Goal: Information Seeking & Learning: Find contact information

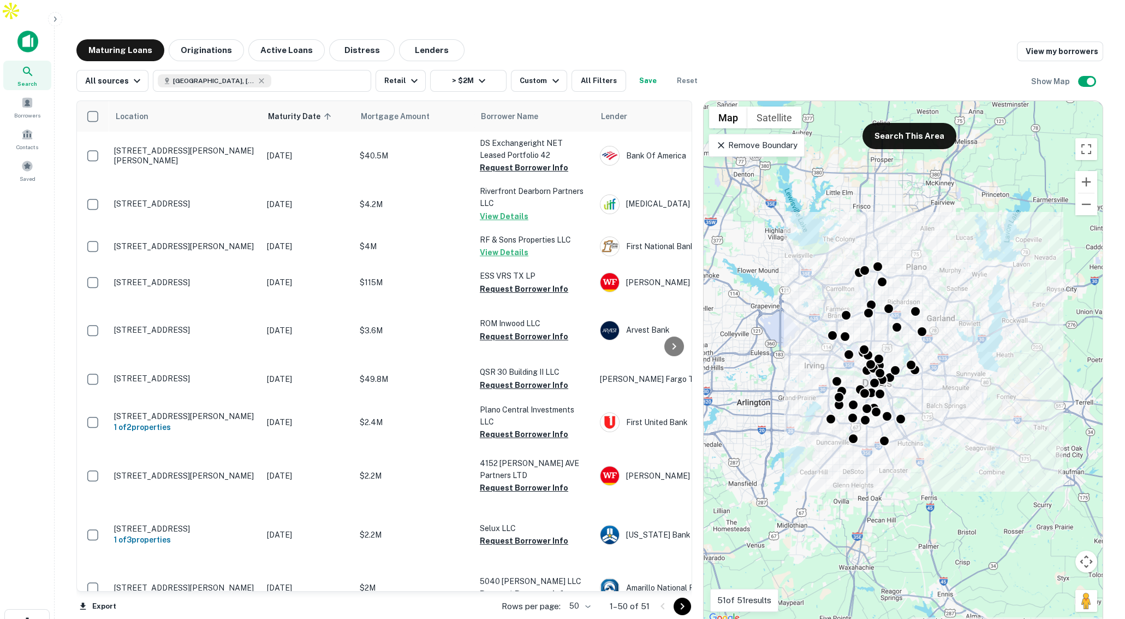
scroll to position [0, 3]
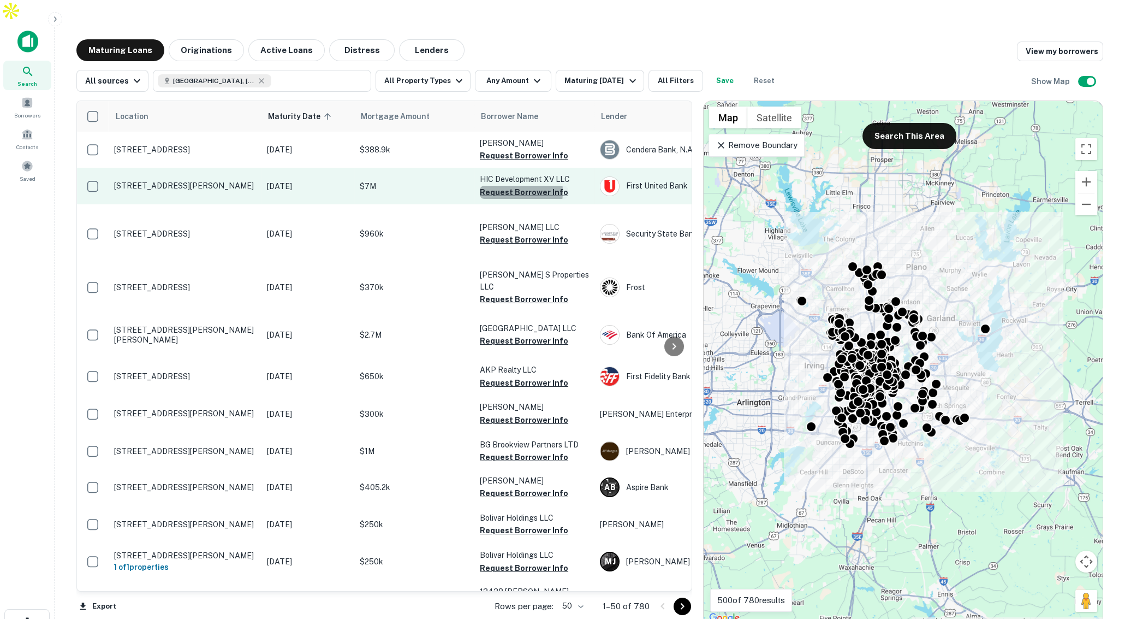
click at [501, 186] on button "Request Borrower Info" at bounding box center [524, 192] width 88 height 13
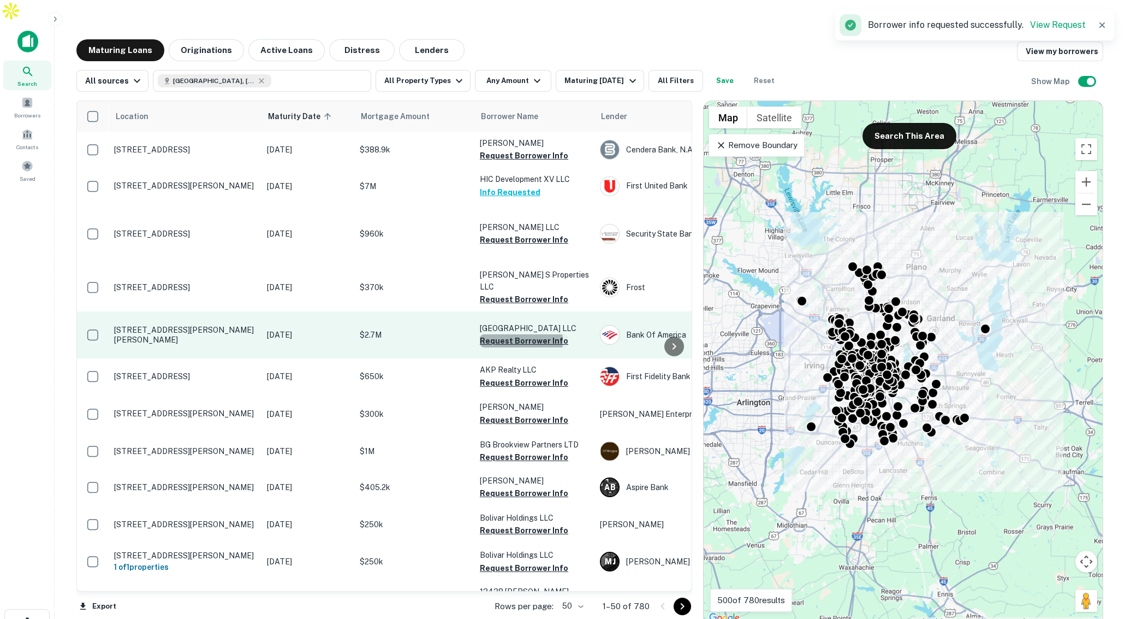
click at [506, 334] on button "Request Borrower Info" at bounding box center [524, 340] width 88 height 13
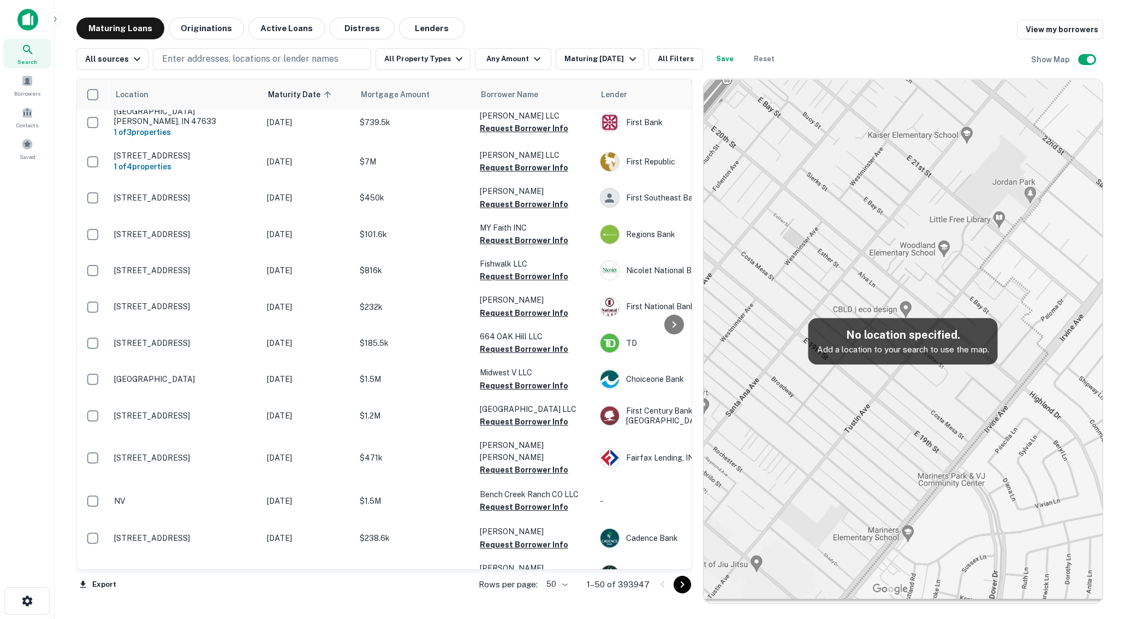
scroll to position [215, 0]
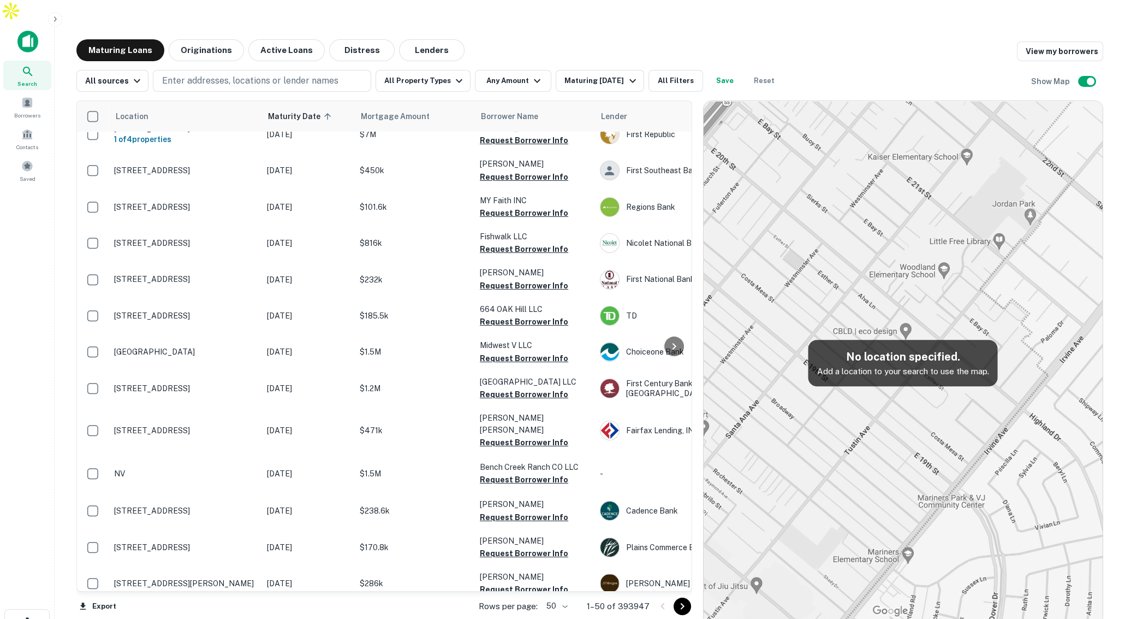
click at [33, 65] on icon at bounding box center [27, 71] width 13 height 13
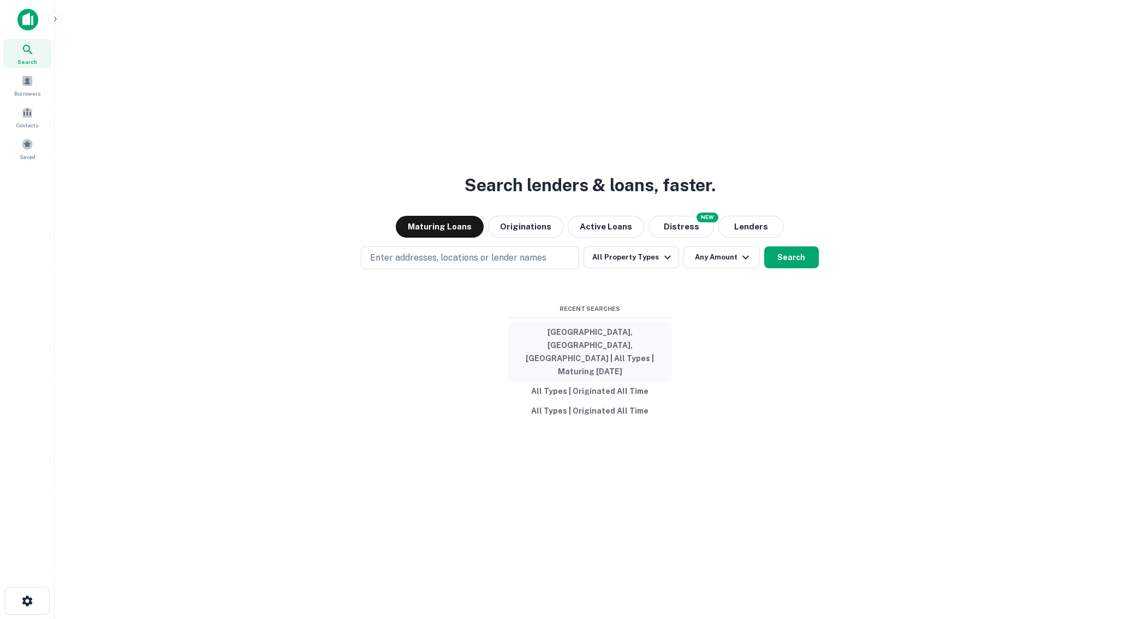
click at [591, 348] on button "Dallas, TX, USA | All Types | Maturing In 1 Year" at bounding box center [590, 351] width 164 height 59
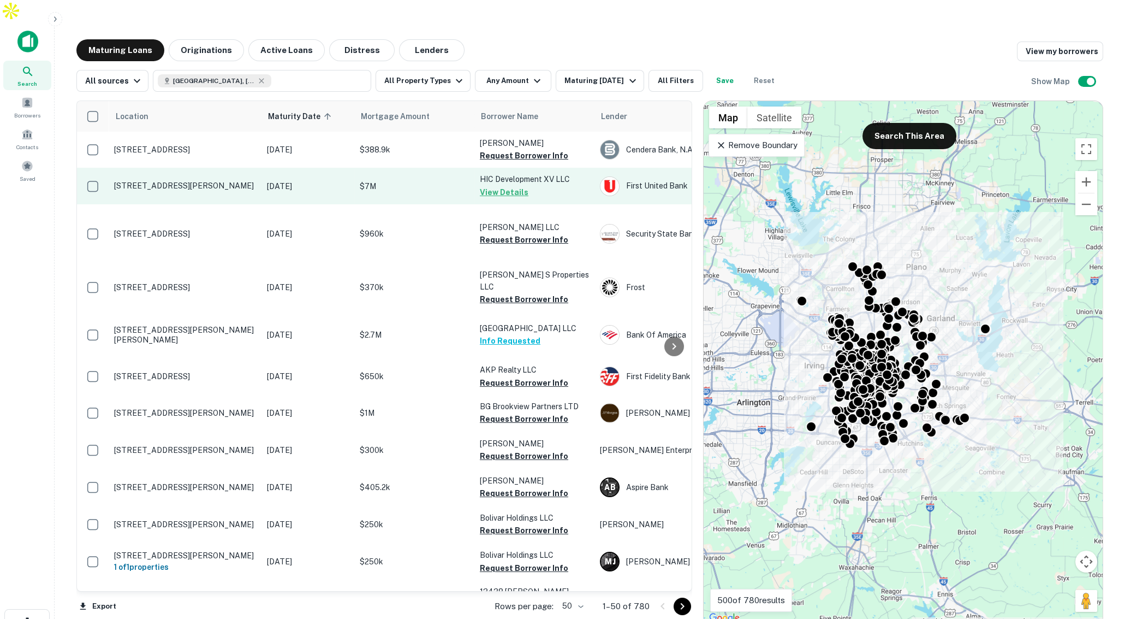
click at [424, 180] on p "$7M" at bounding box center [414, 186] width 109 height 12
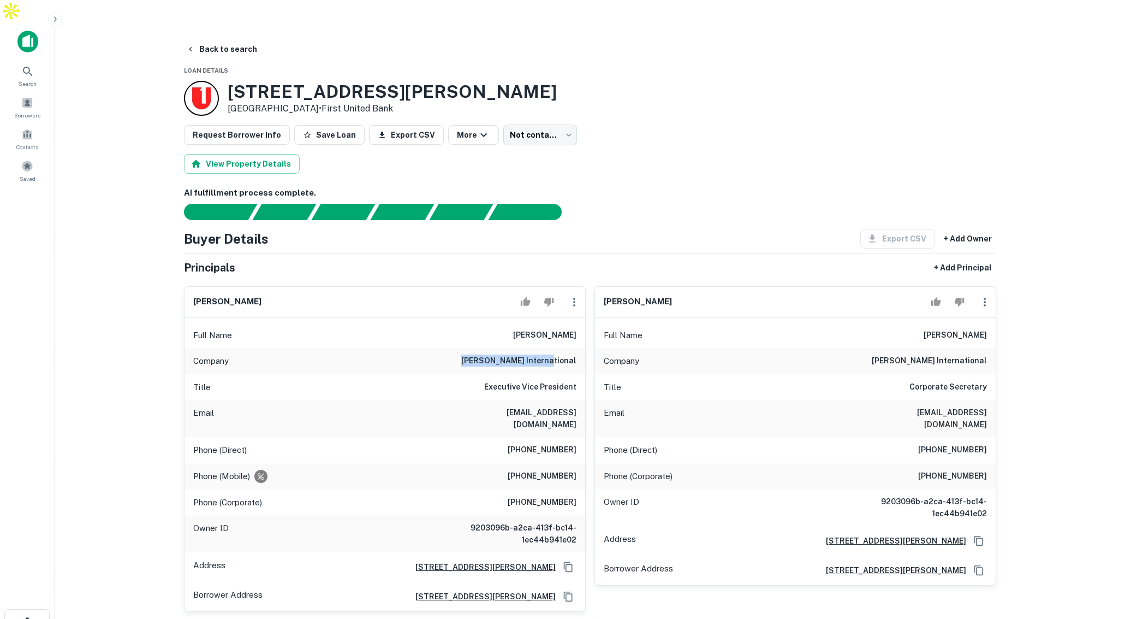
drag, startPoint x: 497, startPoint y: 340, endPoint x: 558, endPoint y: 345, distance: 60.8
click at [558, 348] on div "Company harwood international" at bounding box center [385, 361] width 401 height 26
drag, startPoint x: 491, startPoint y: 363, endPoint x: 565, endPoint y: 371, distance: 74.2
click at [565, 374] on div "Title Executive Vice President" at bounding box center [385, 387] width 401 height 26
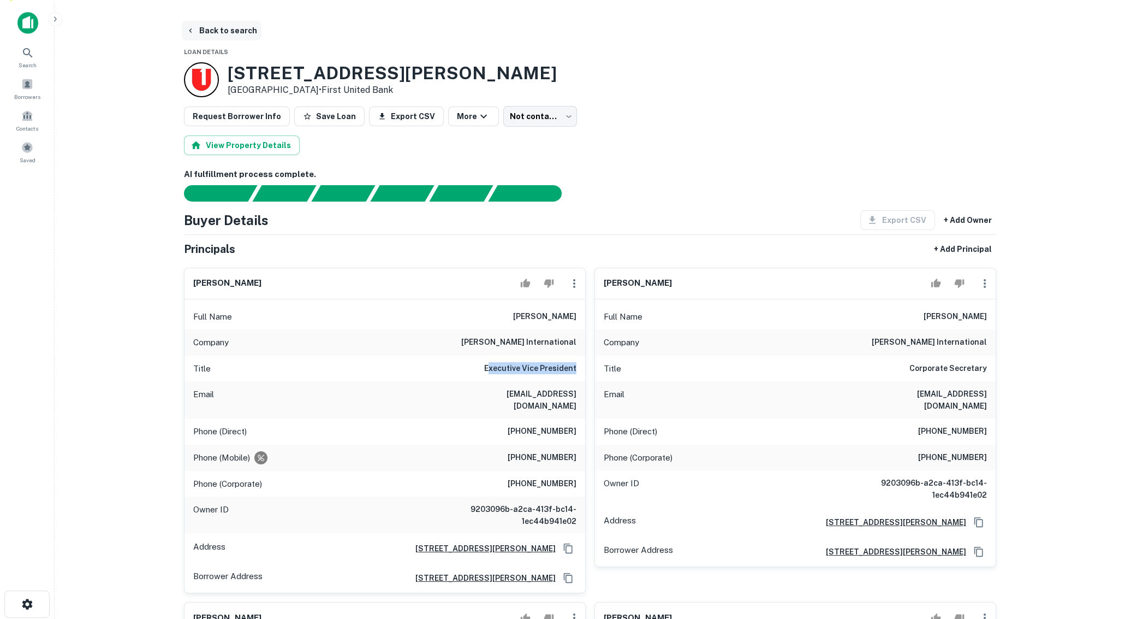
click at [223, 21] on button "Back to search" at bounding box center [222, 31] width 80 height 20
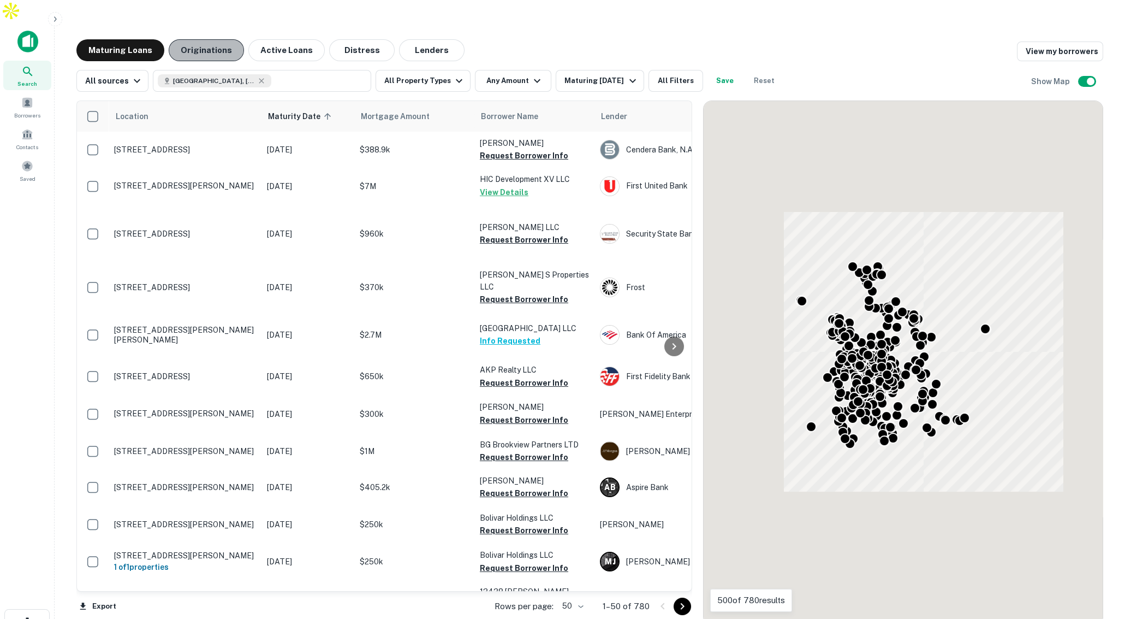
click at [209, 39] on button "Originations" at bounding box center [206, 50] width 75 height 22
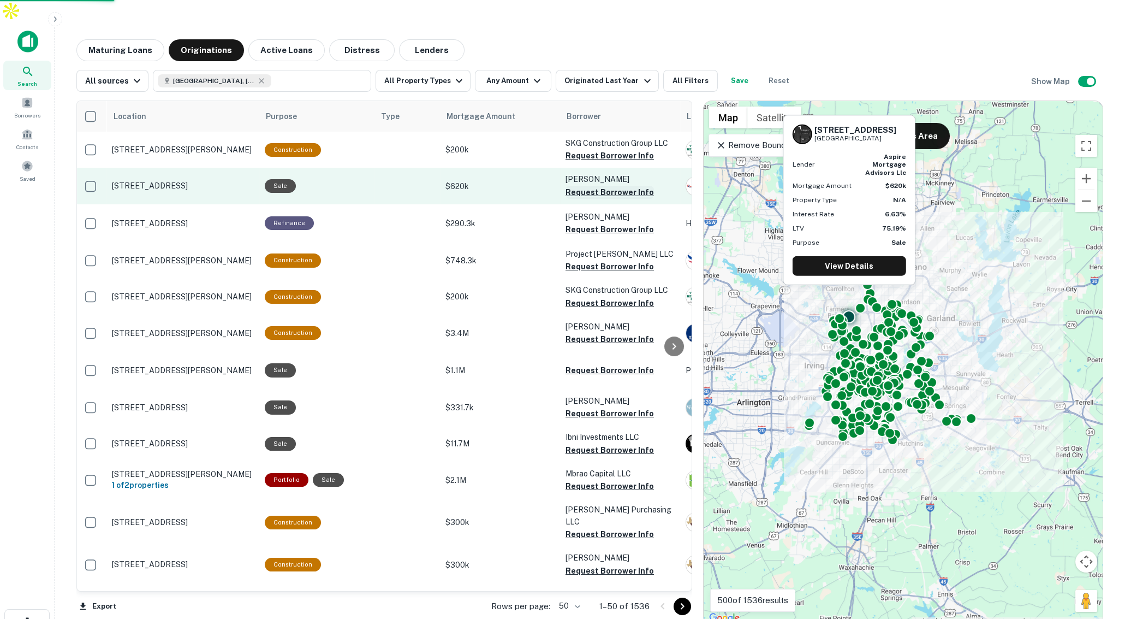
scroll to position [0, 48]
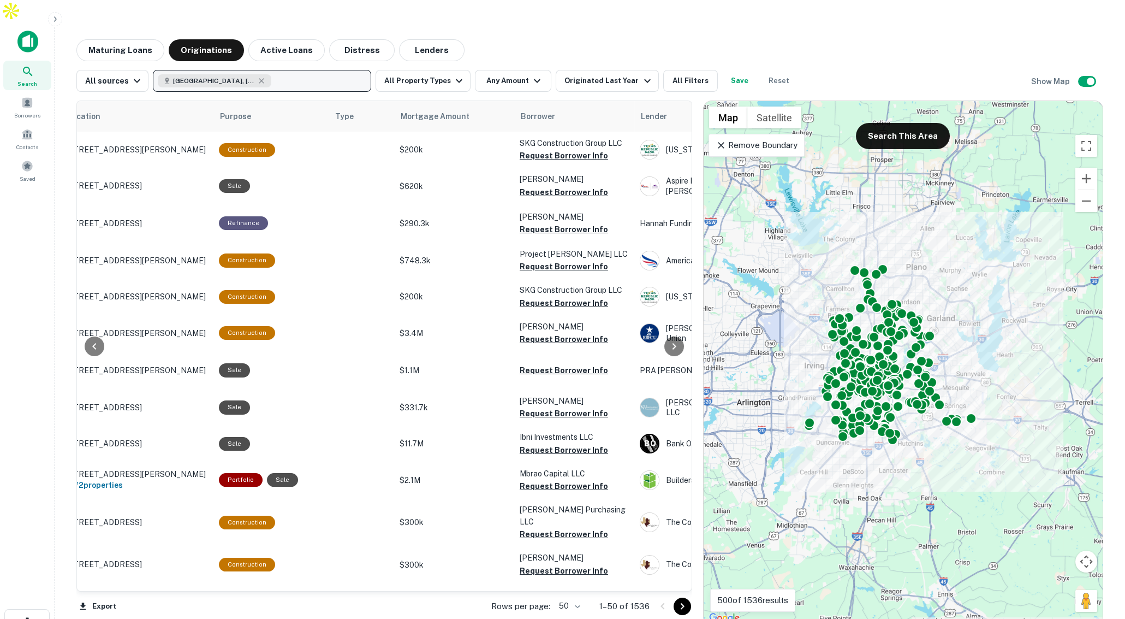
click at [298, 70] on button "Dallas, TX, USA" at bounding box center [262, 81] width 218 height 22
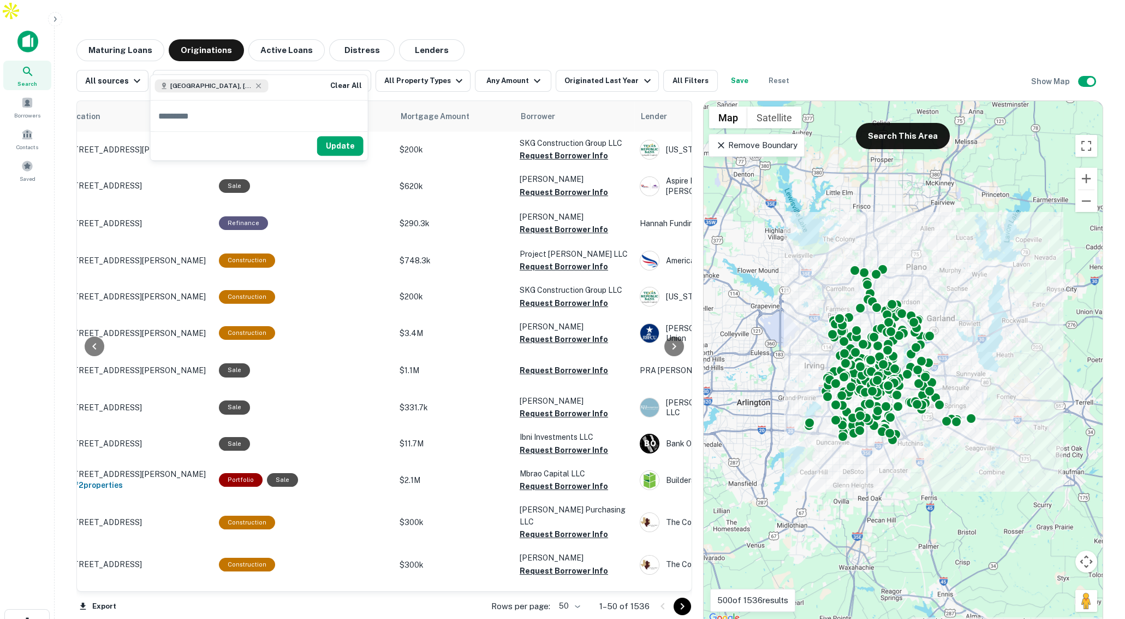
click at [240, 115] on input "text" at bounding box center [259, 116] width 217 height 31
type input "*"
type input "****"
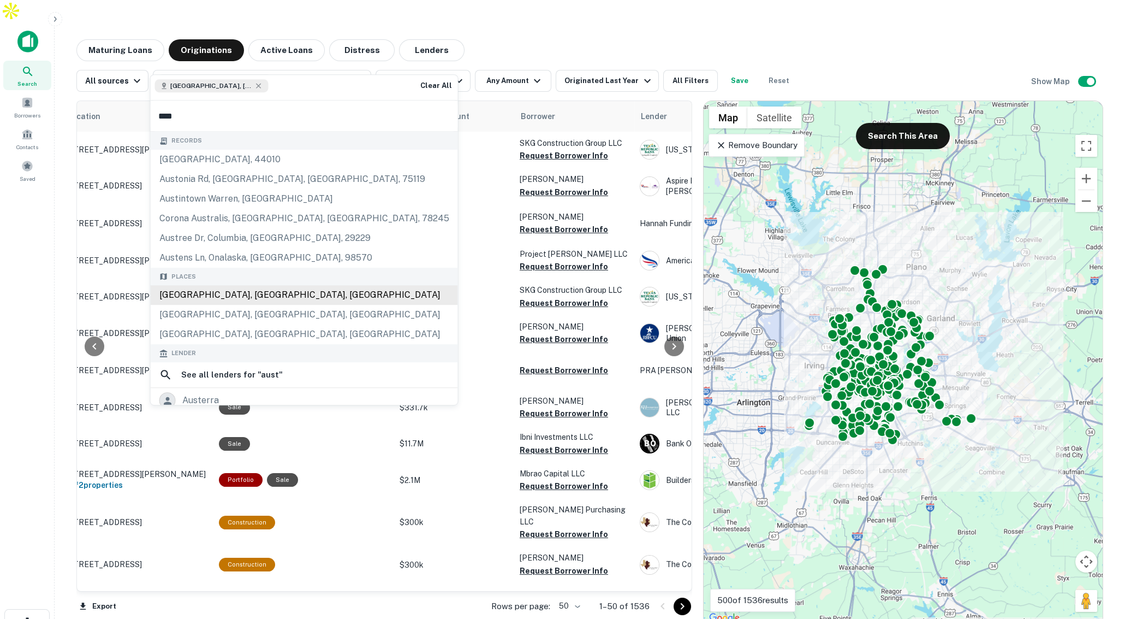
click at [252, 289] on div "Austin, TX, USA" at bounding box center [304, 296] width 307 height 20
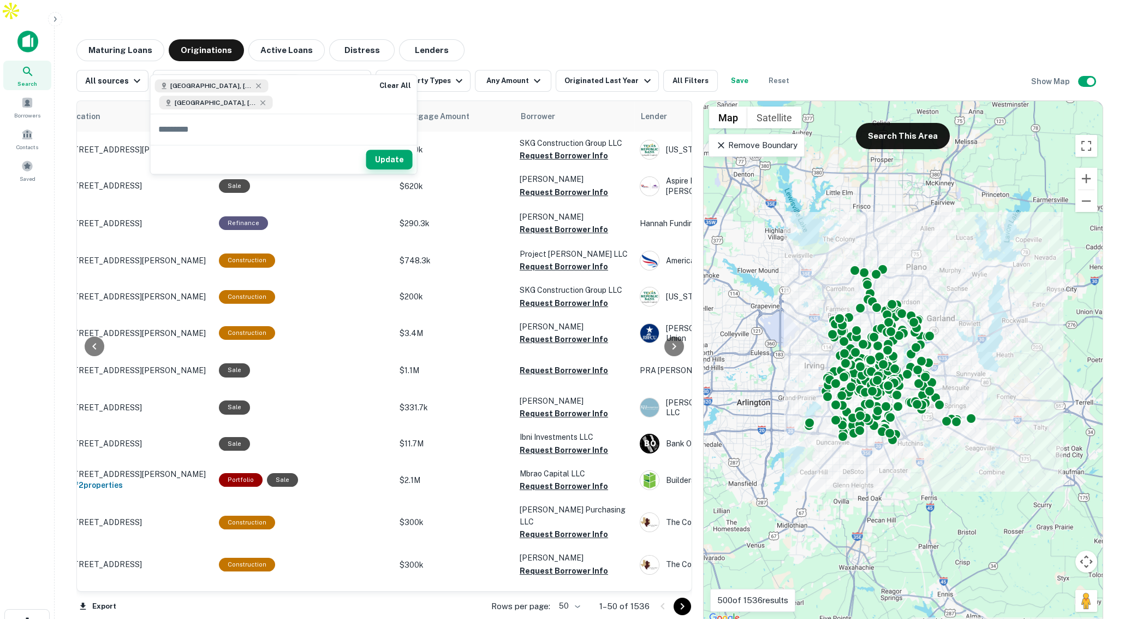
click at [366, 150] on button "Update" at bounding box center [389, 160] width 46 height 20
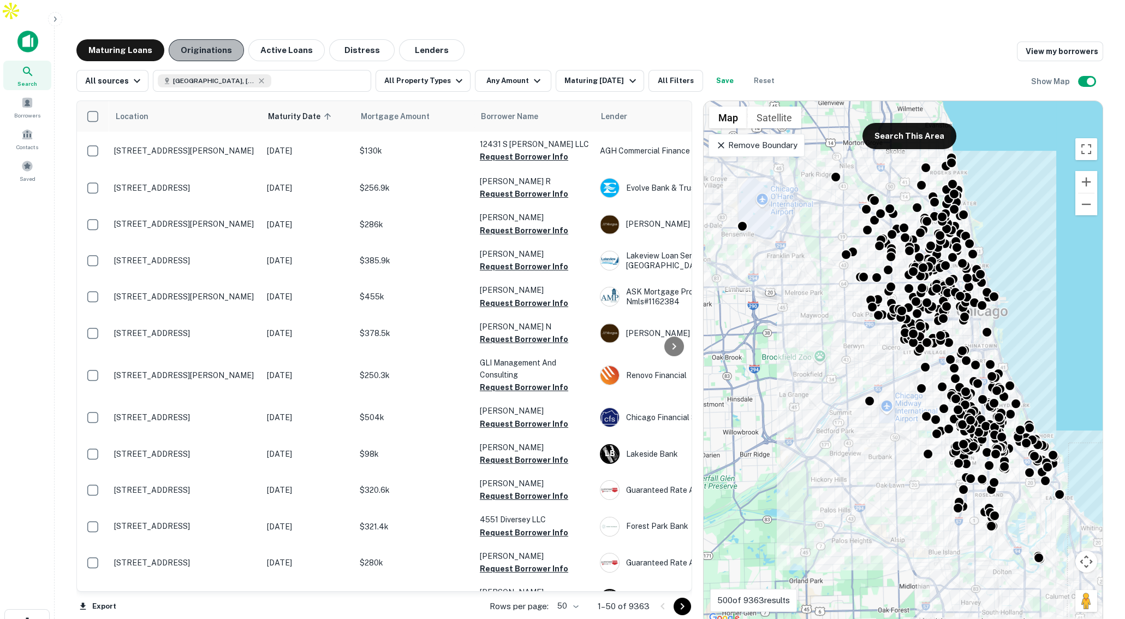
click at [214, 39] on button "Originations" at bounding box center [206, 50] width 75 height 22
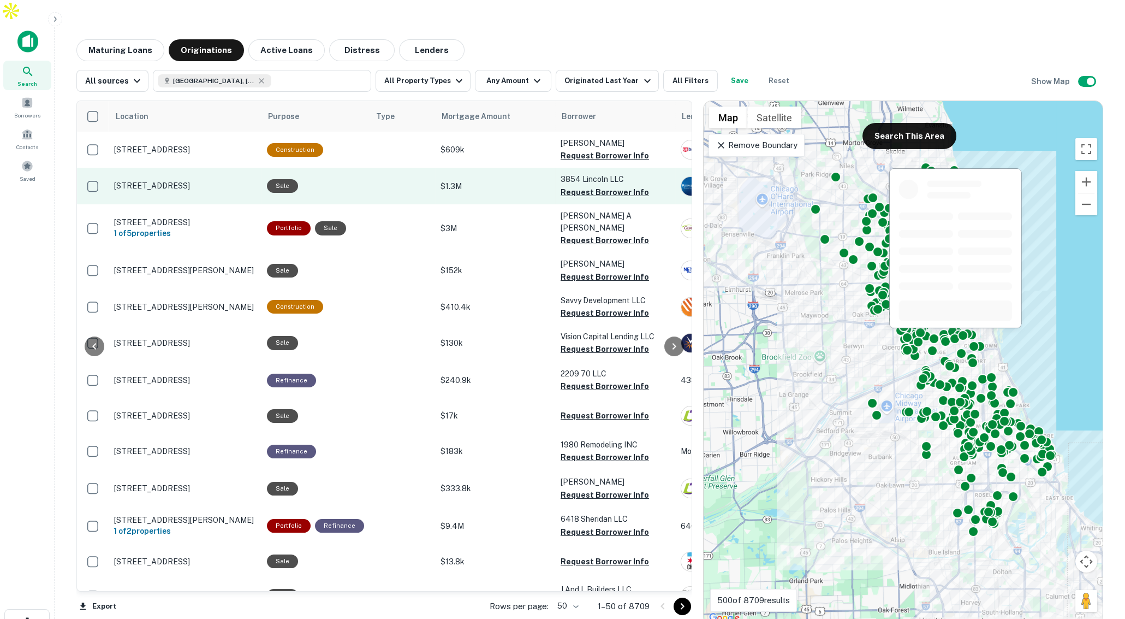
scroll to position [0, 124]
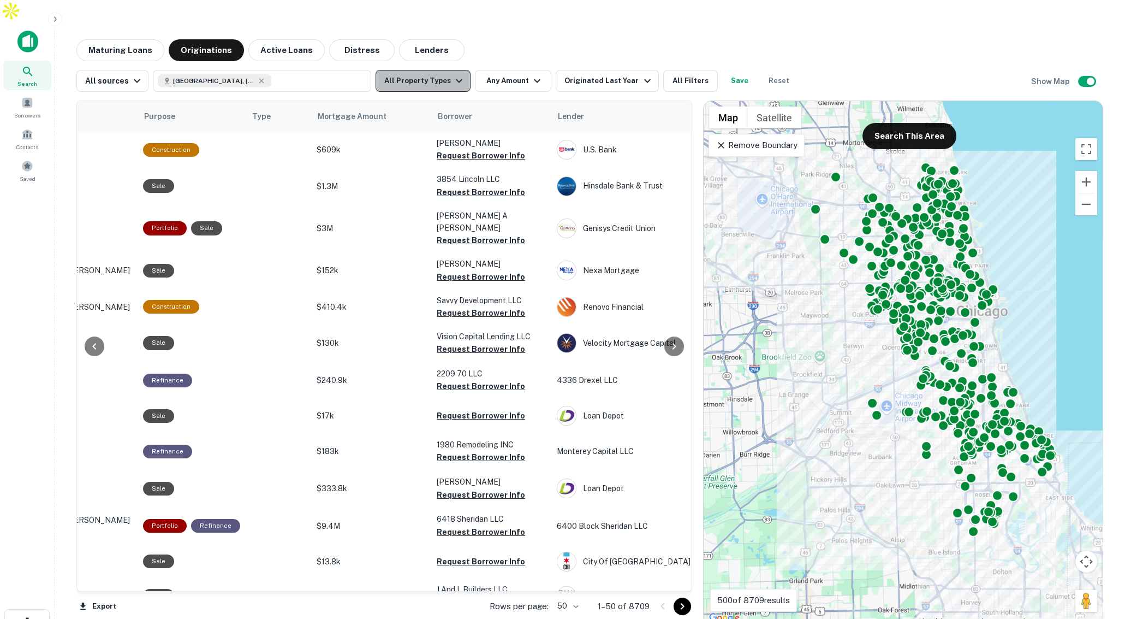
click at [445, 70] on button "All Property Types" at bounding box center [423, 81] width 95 height 22
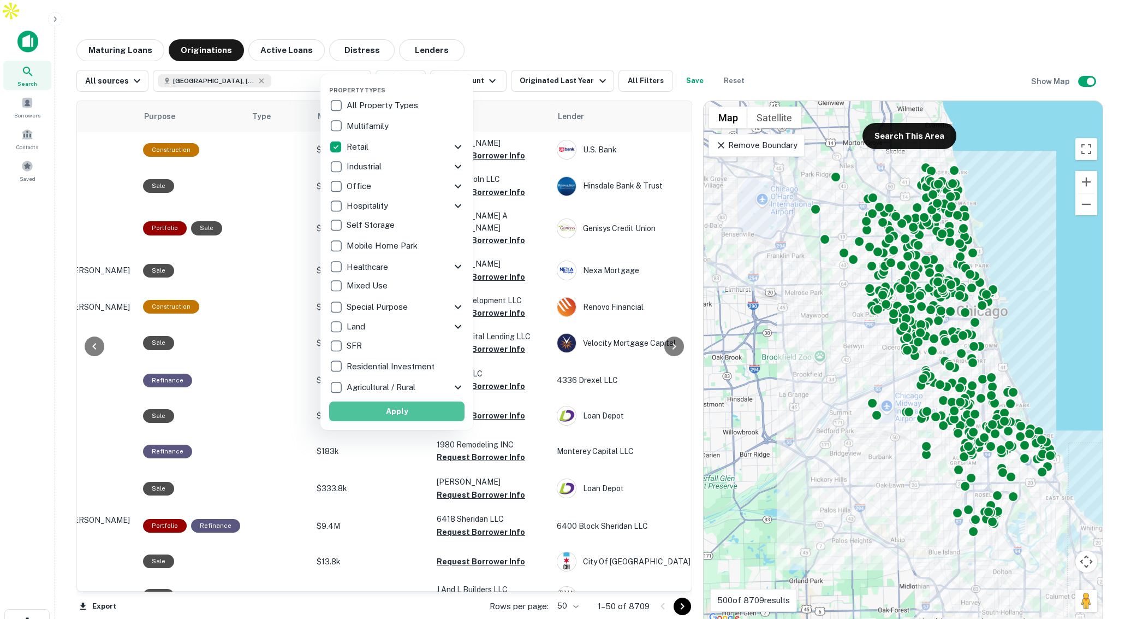
click at [394, 406] on button "Apply" at bounding box center [396, 411] width 135 height 20
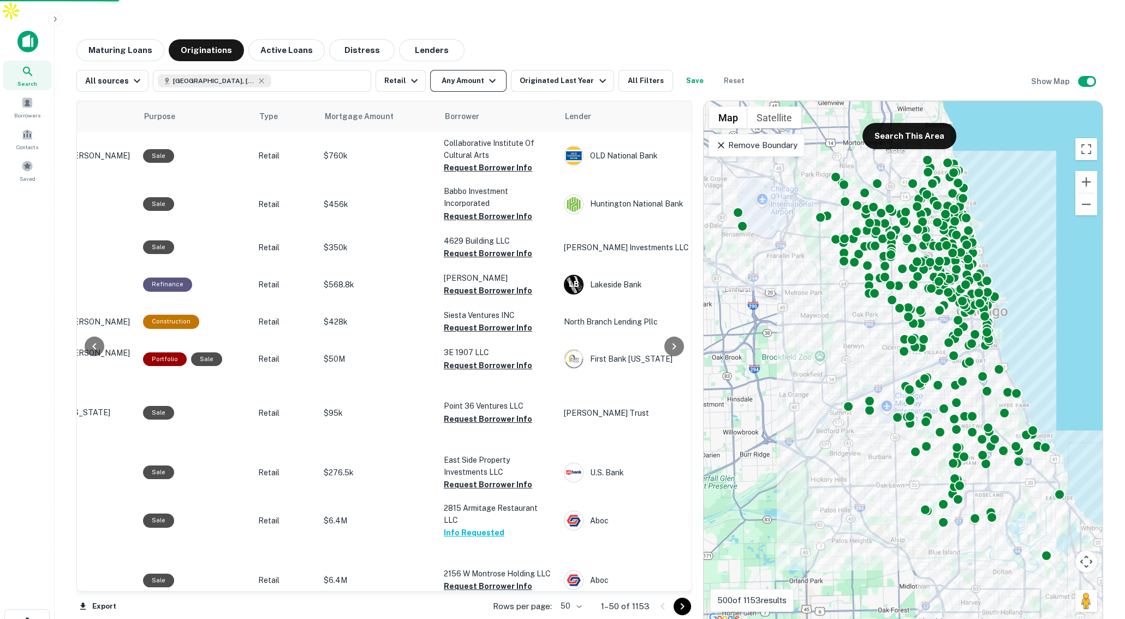
click at [481, 70] on button "Any Amount" at bounding box center [468, 81] width 76 height 22
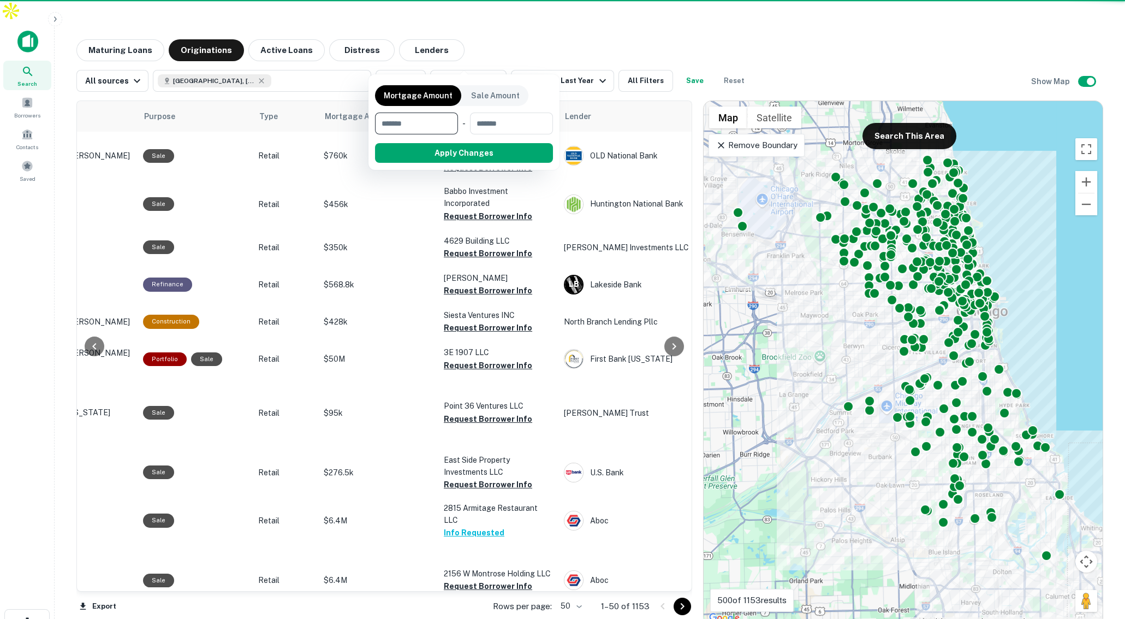
click at [425, 121] on input "number" at bounding box center [412, 123] width 75 height 22
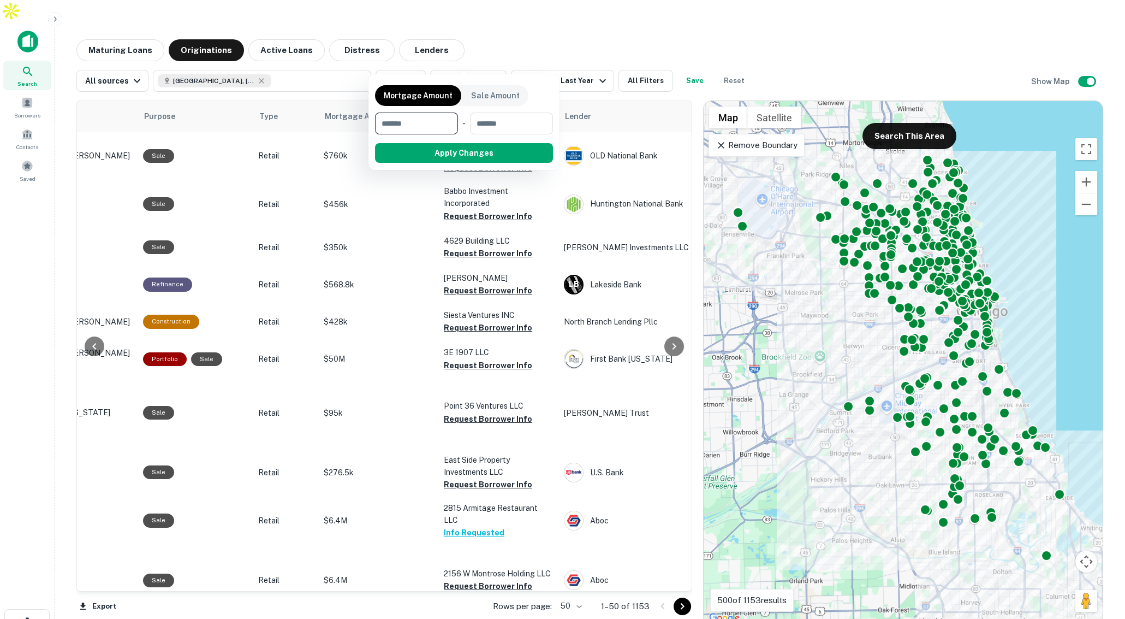
type input "*"
type input "*******"
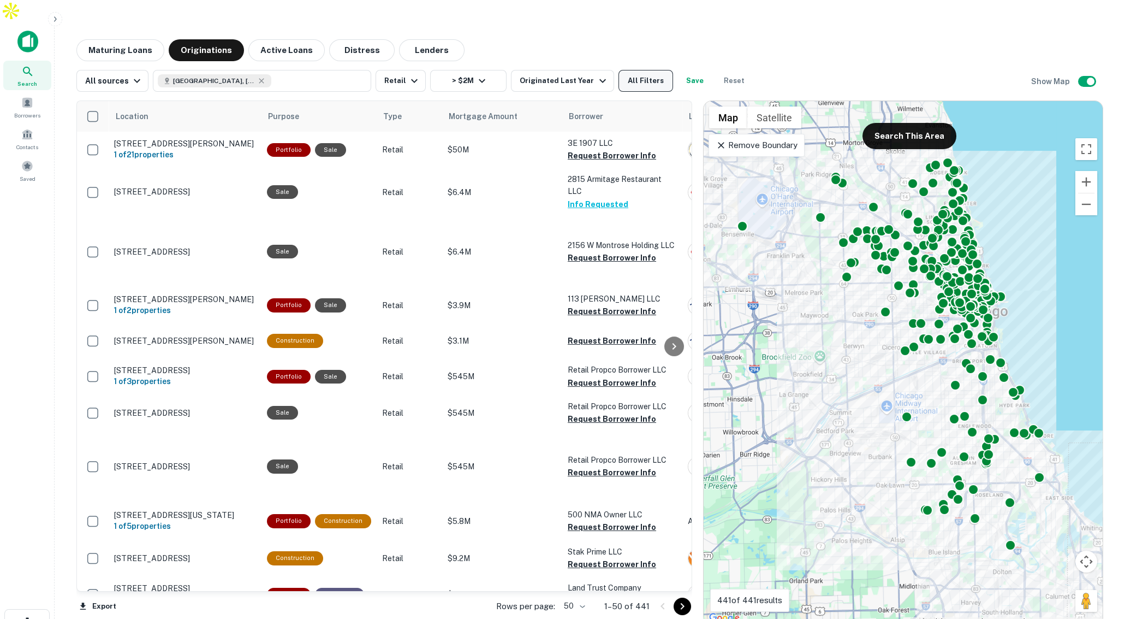
click at [631, 70] on button "All Filters" at bounding box center [646, 81] width 55 height 22
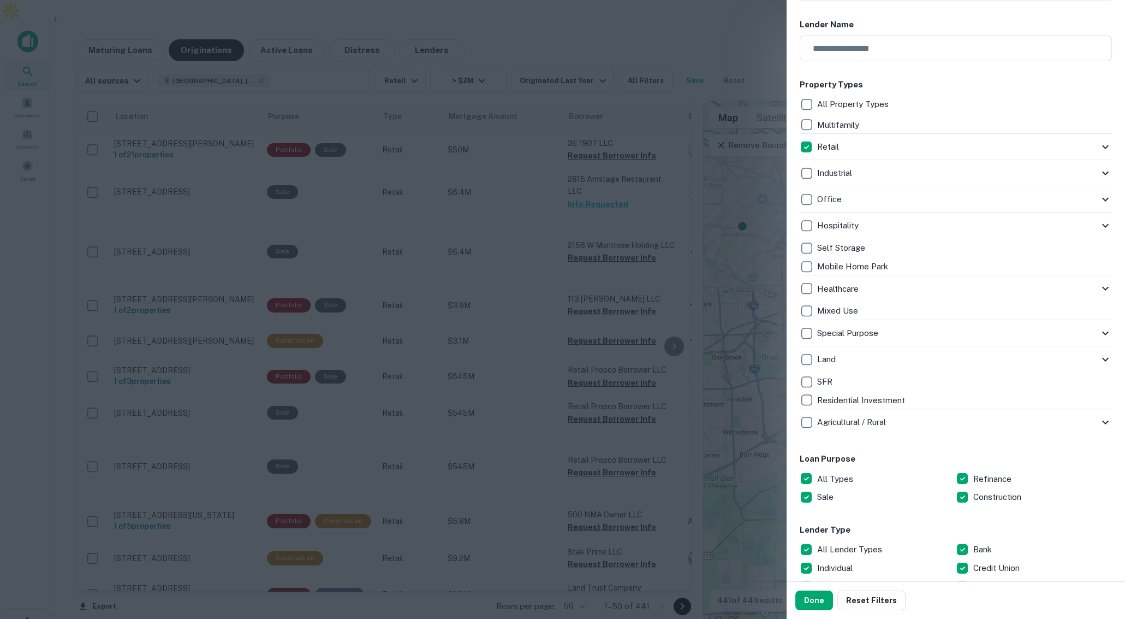
scroll to position [173, 0]
click at [594, 36] on div at bounding box center [562, 309] width 1125 height 619
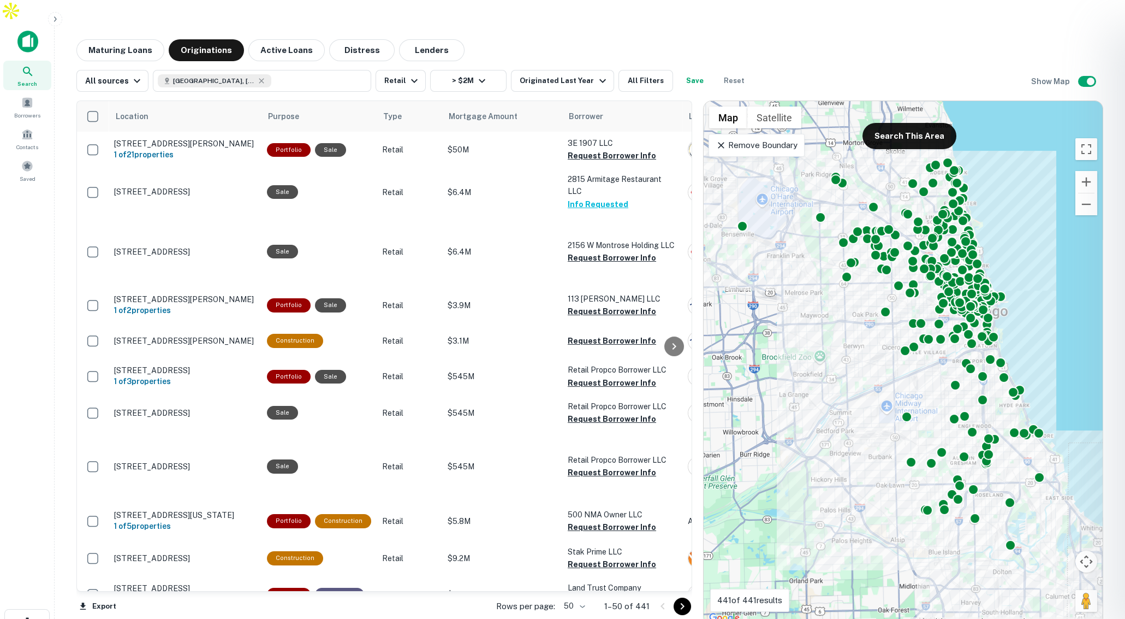
click at [239, 131] on div at bounding box center [562, 309] width 1125 height 619
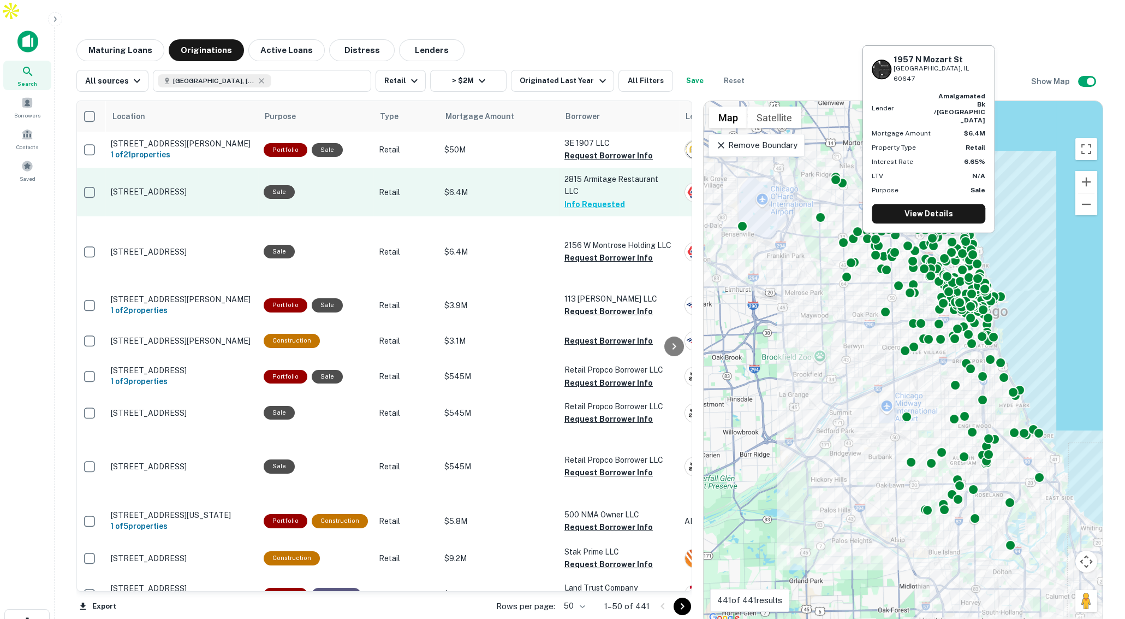
scroll to position [0, 5]
click at [220, 187] on p "1957 N Mozart St Chicago, IL 60647" at bounding box center [180, 192] width 142 height 10
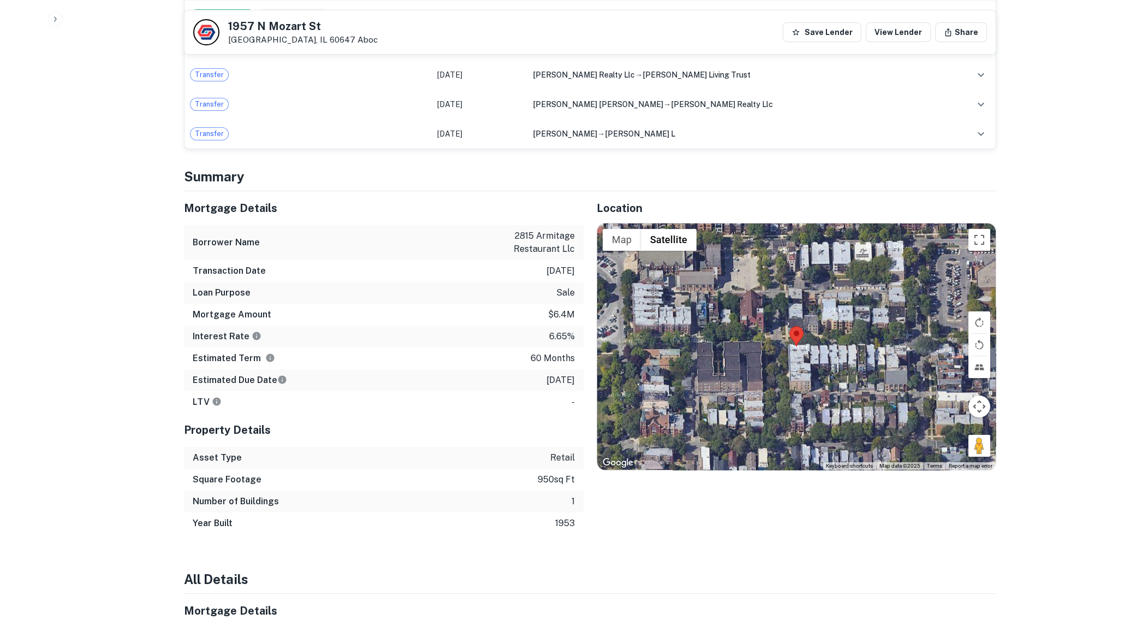
scroll to position [953, 0]
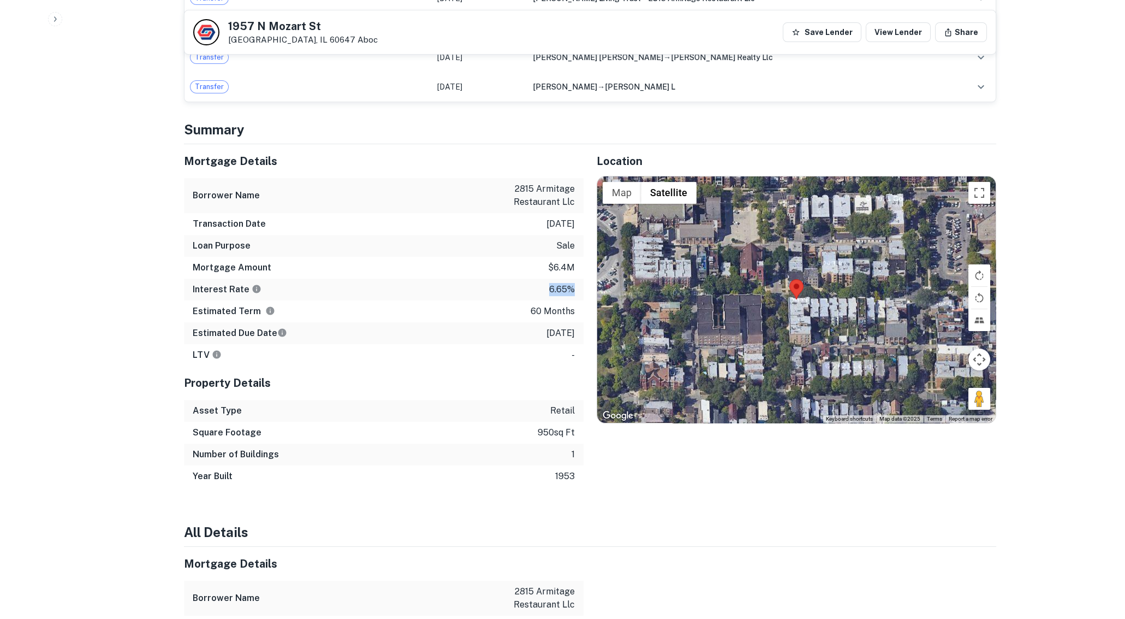
drag, startPoint x: 546, startPoint y: 265, endPoint x: 571, endPoint y: 266, distance: 24.6
click at [571, 278] on div "Interest Rate 6.65%" at bounding box center [384, 289] width 400 height 22
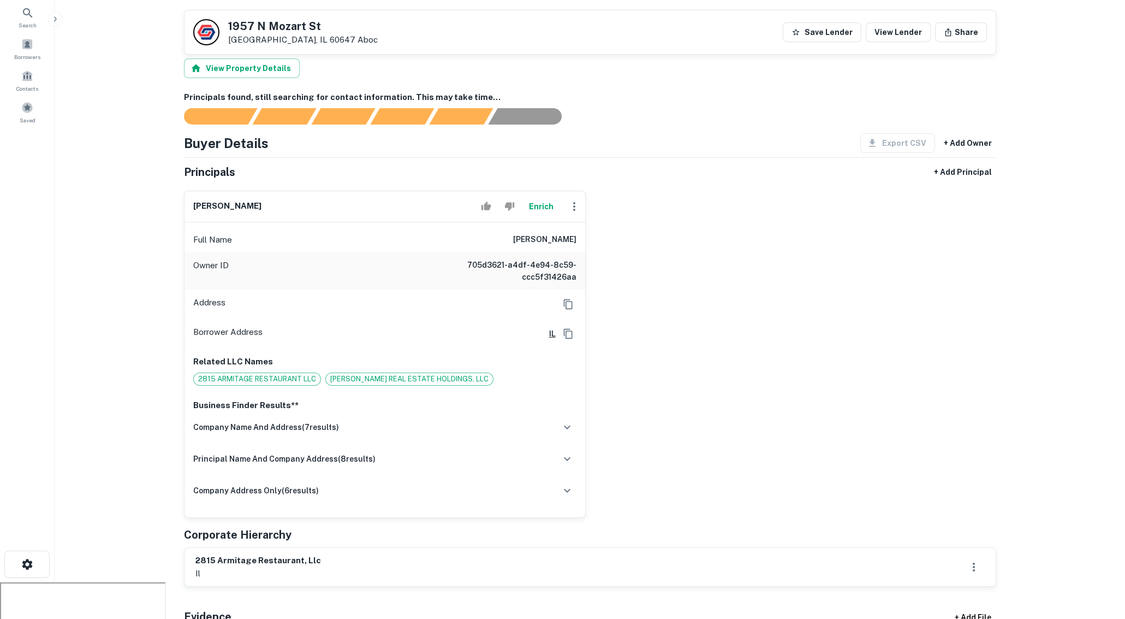
scroll to position [0, 0]
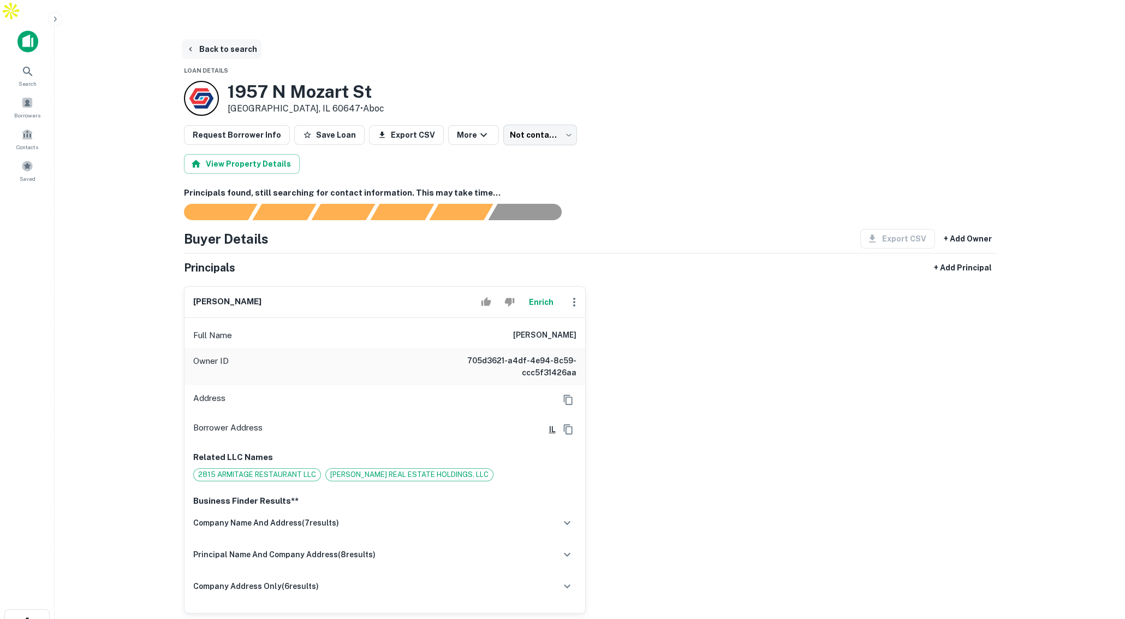
click at [218, 39] on button "Back to search" at bounding box center [222, 49] width 80 height 20
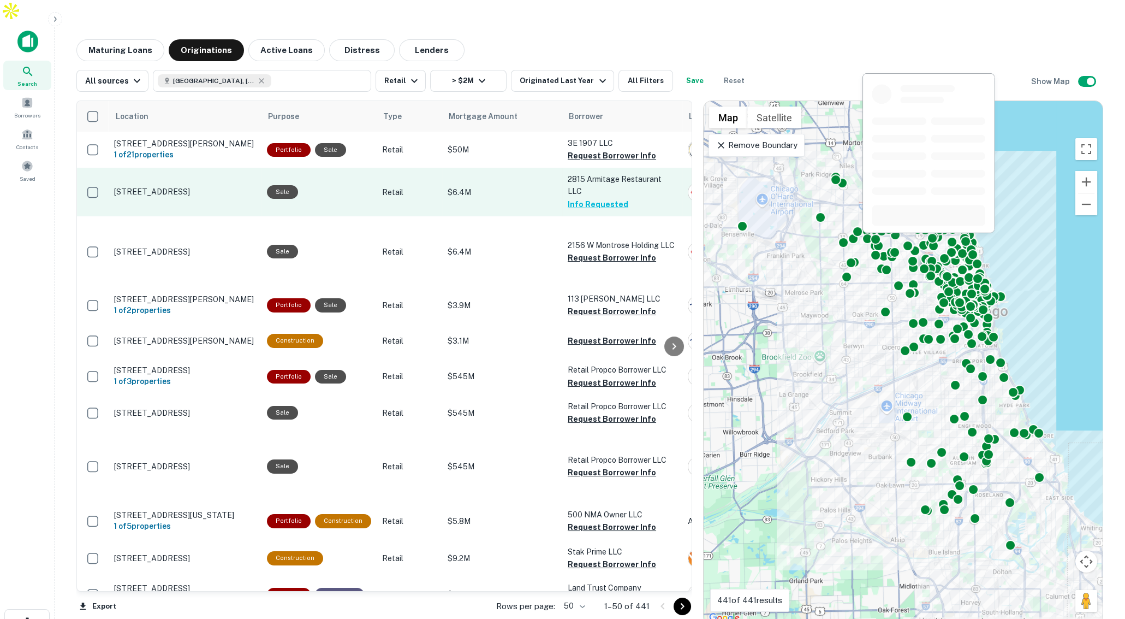
click at [348, 185] on div "Sale" at bounding box center [319, 192] width 104 height 14
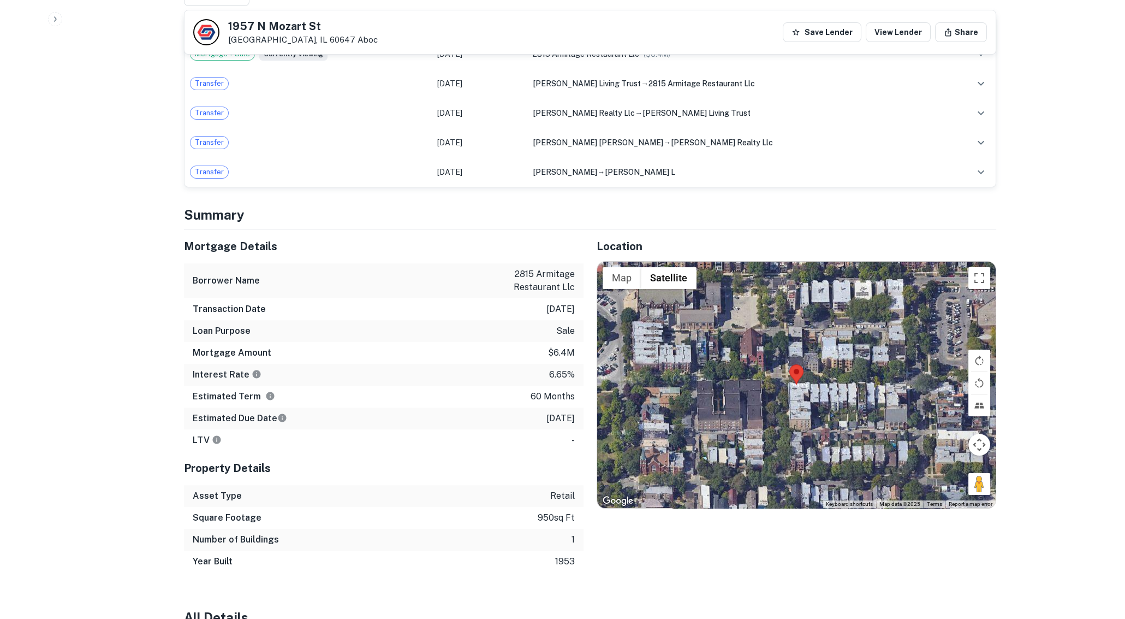
scroll to position [887, 0]
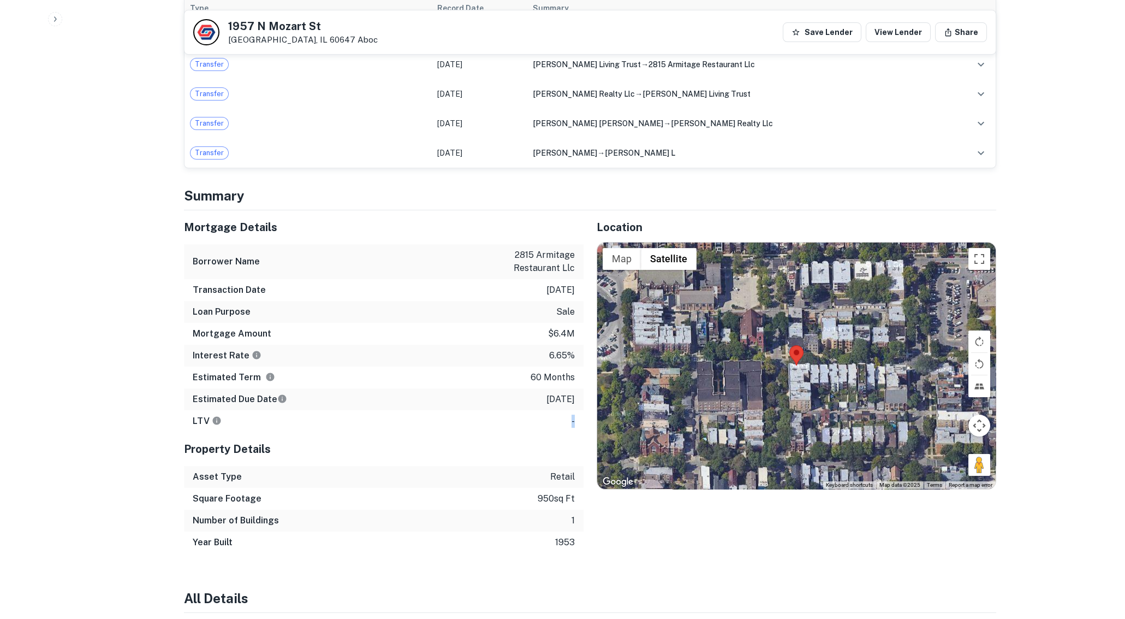
drag, startPoint x: 565, startPoint y: 393, endPoint x: 580, endPoint y: 394, distance: 14.8
click at [580, 410] on div "LTV -" at bounding box center [384, 421] width 400 height 22
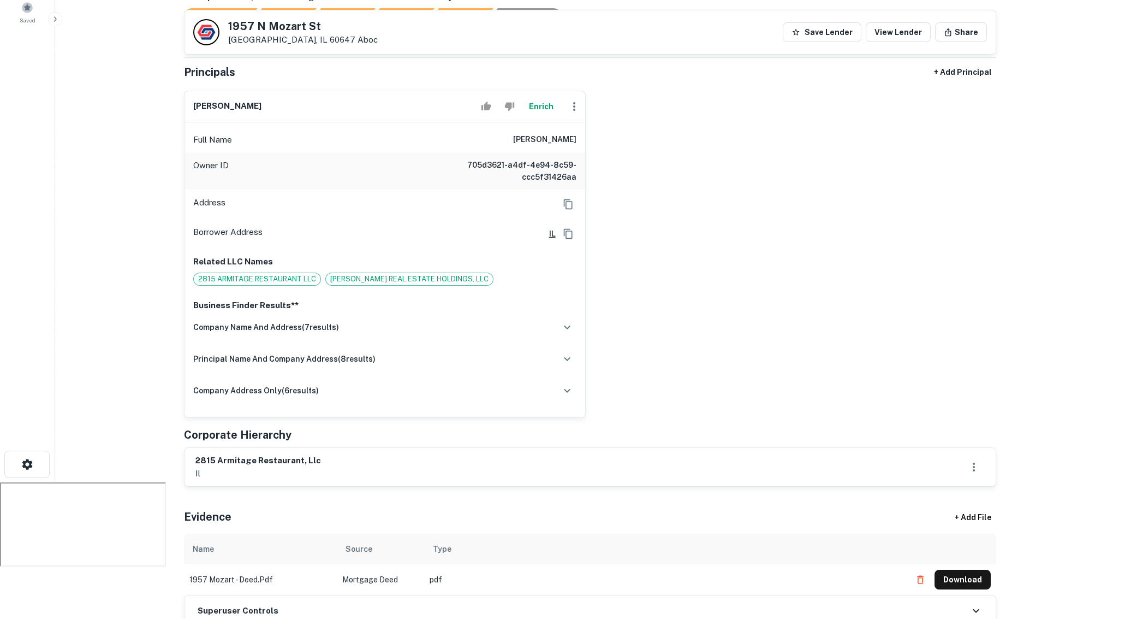
scroll to position [0, 0]
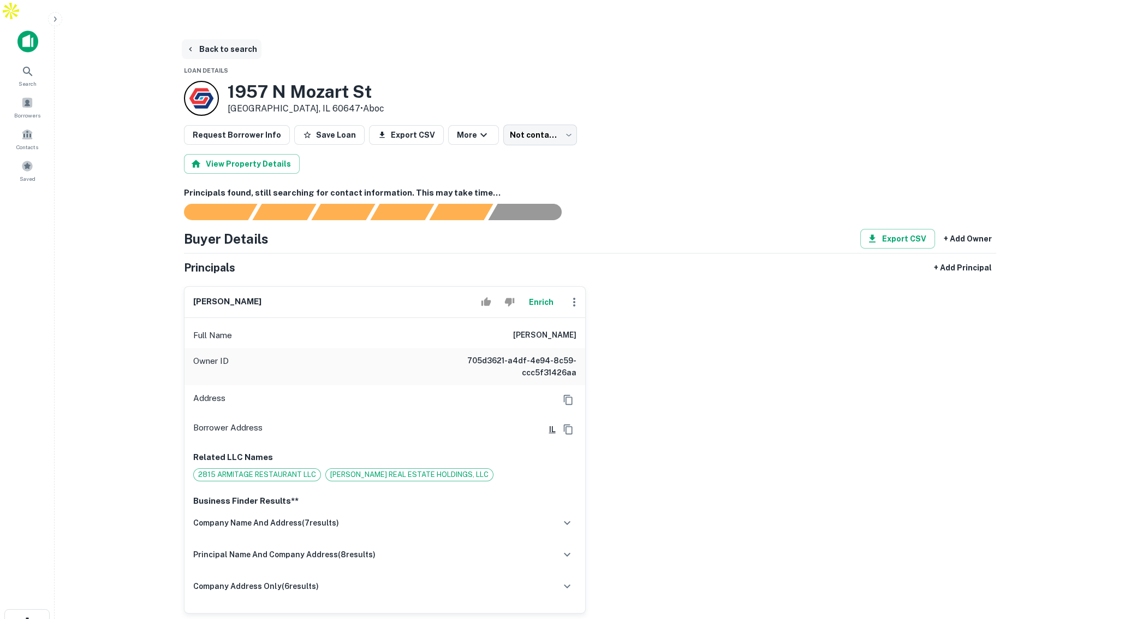
click at [221, 39] on button "Back to search" at bounding box center [222, 49] width 80 height 20
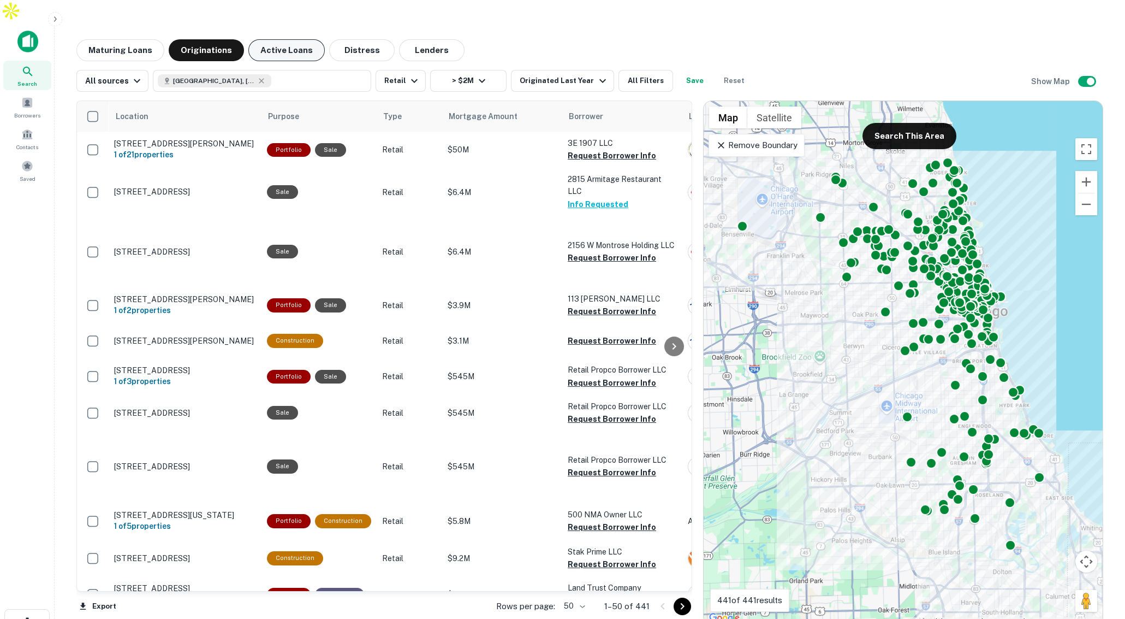
click at [291, 39] on button "Active Loans" at bounding box center [286, 50] width 76 height 22
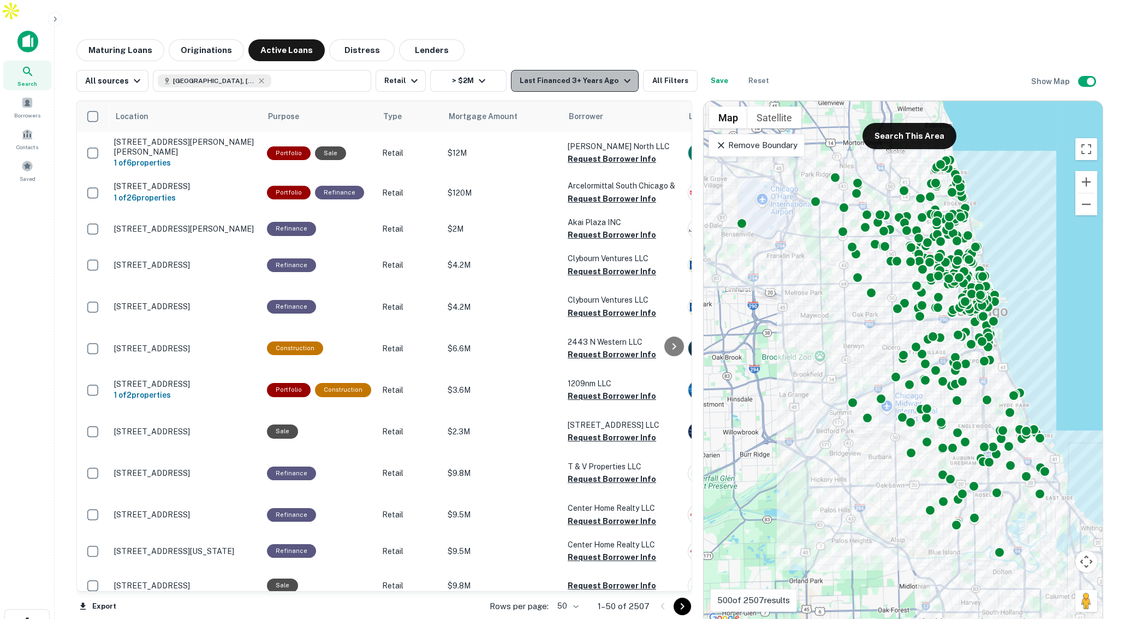
click at [588, 74] on div "Last Financed 3+ Years Ago" at bounding box center [577, 80] width 114 height 13
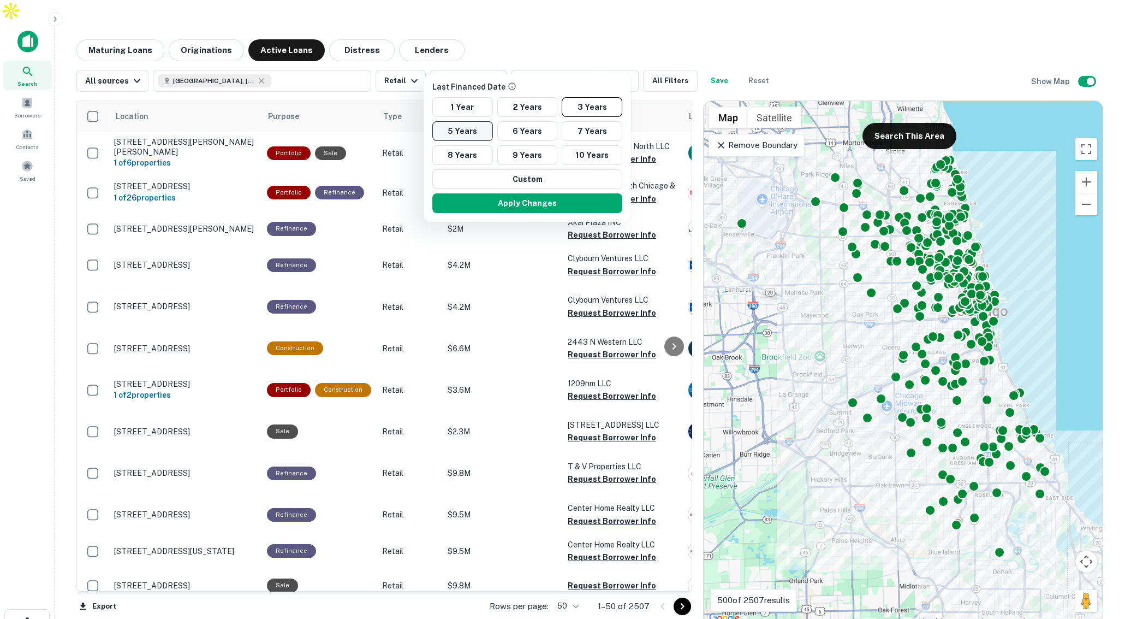
click at [465, 133] on button "5 Years" at bounding box center [462, 131] width 61 height 20
click at [509, 264] on div at bounding box center [562, 309] width 1125 height 619
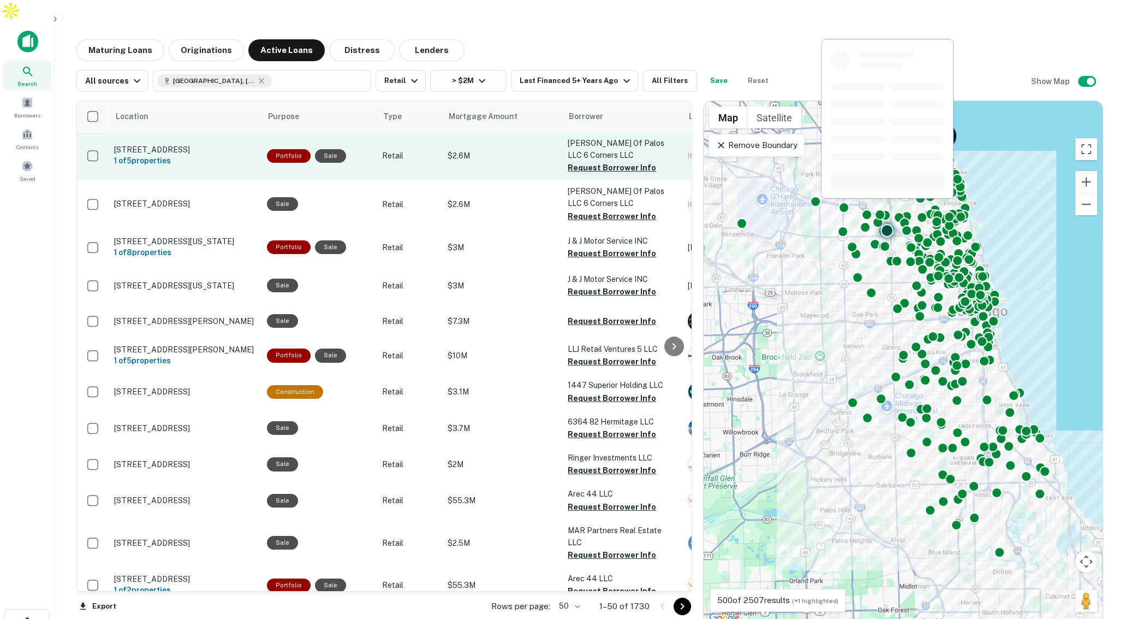
click at [588, 161] on button "Request Borrower Info" at bounding box center [612, 167] width 88 height 13
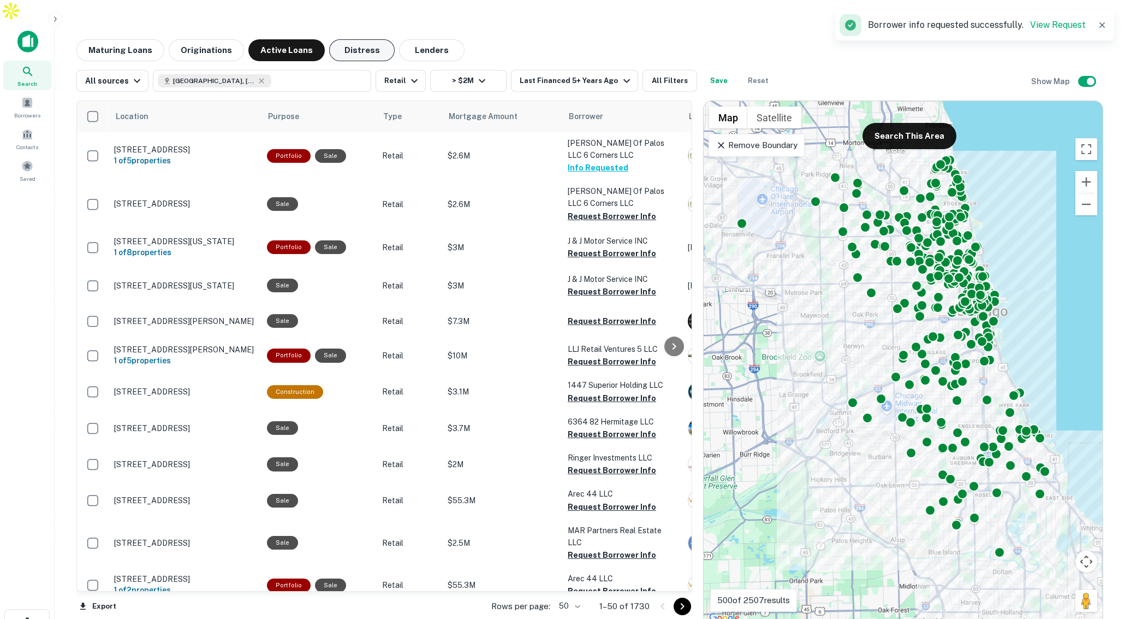
click at [365, 39] on button "Distress" at bounding box center [362, 50] width 66 height 22
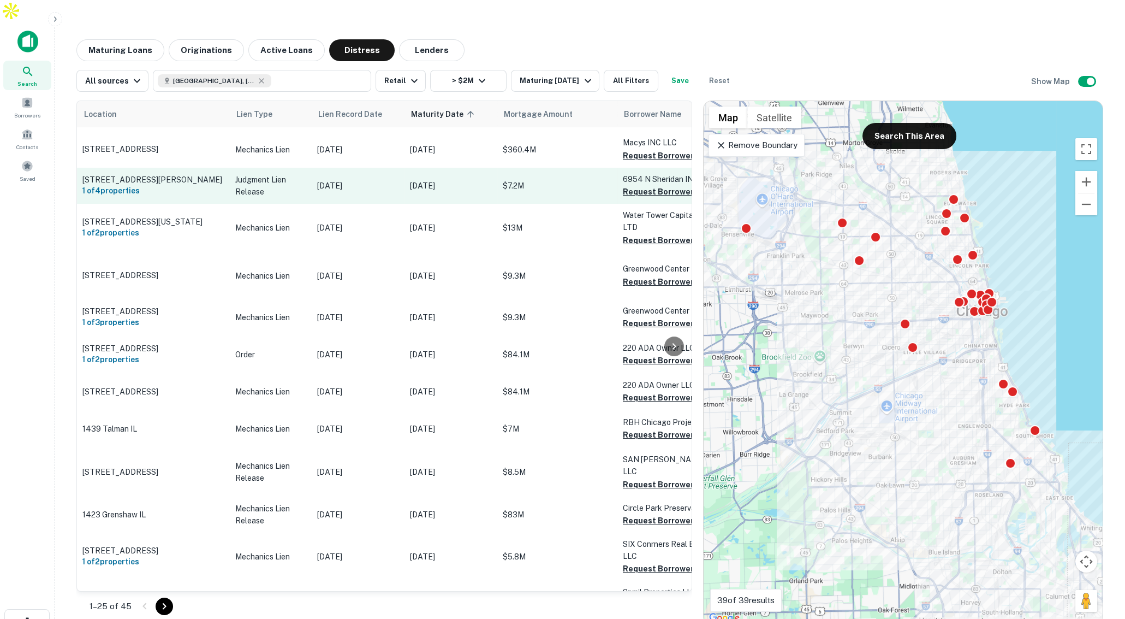
scroll to position [36, 0]
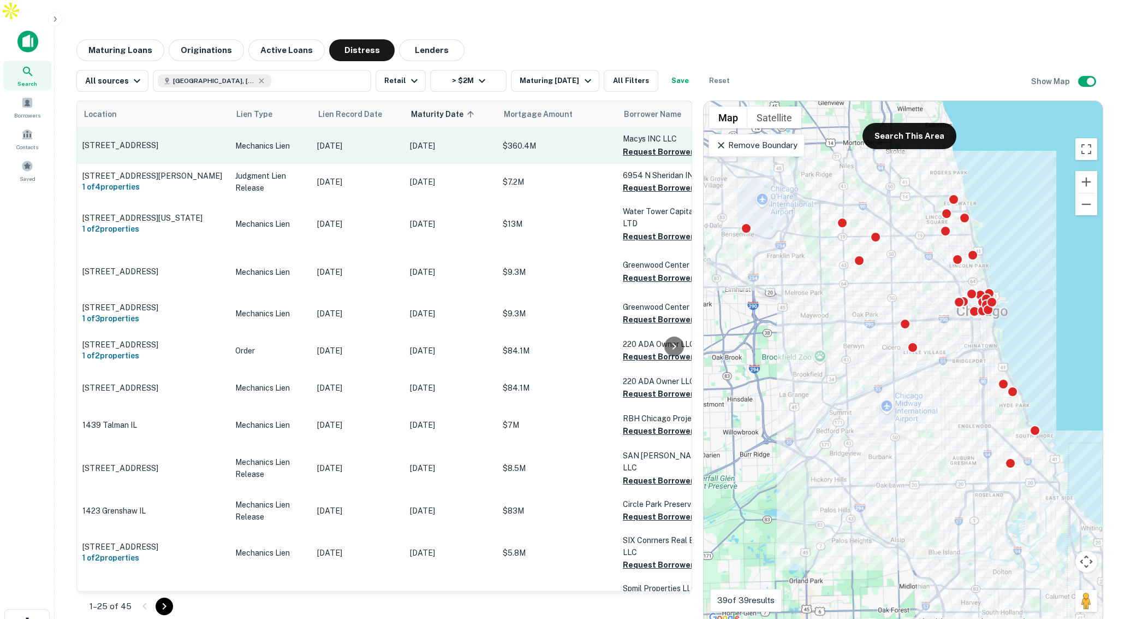
click at [298, 140] on p "Mechanics Lien" at bounding box center [270, 146] width 71 height 12
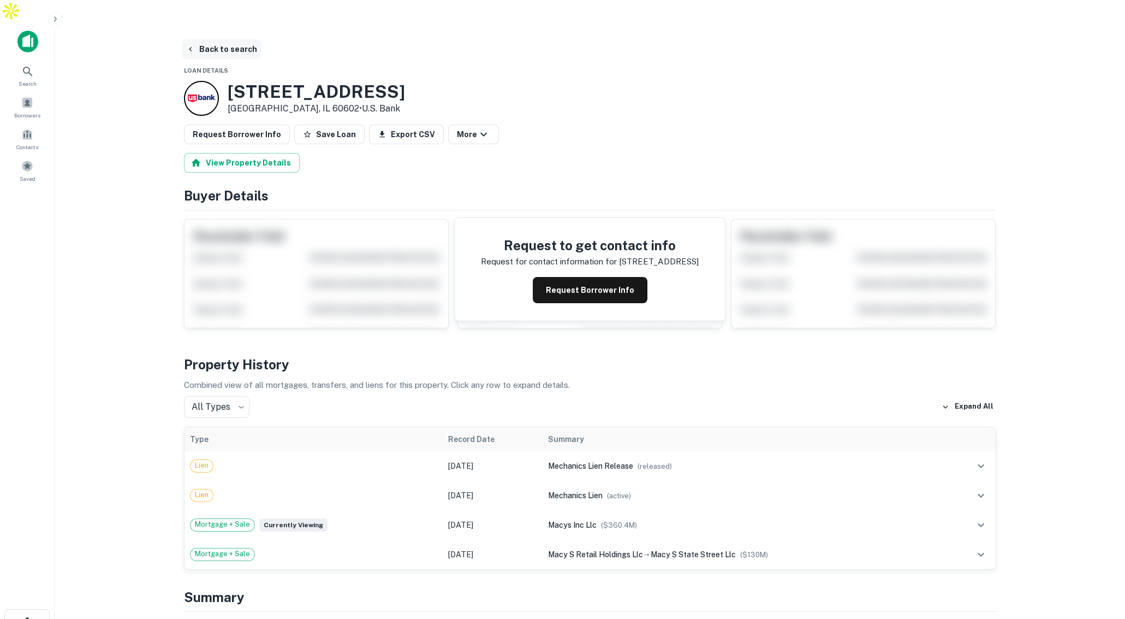
click at [229, 39] on button "Back to search" at bounding box center [222, 49] width 80 height 20
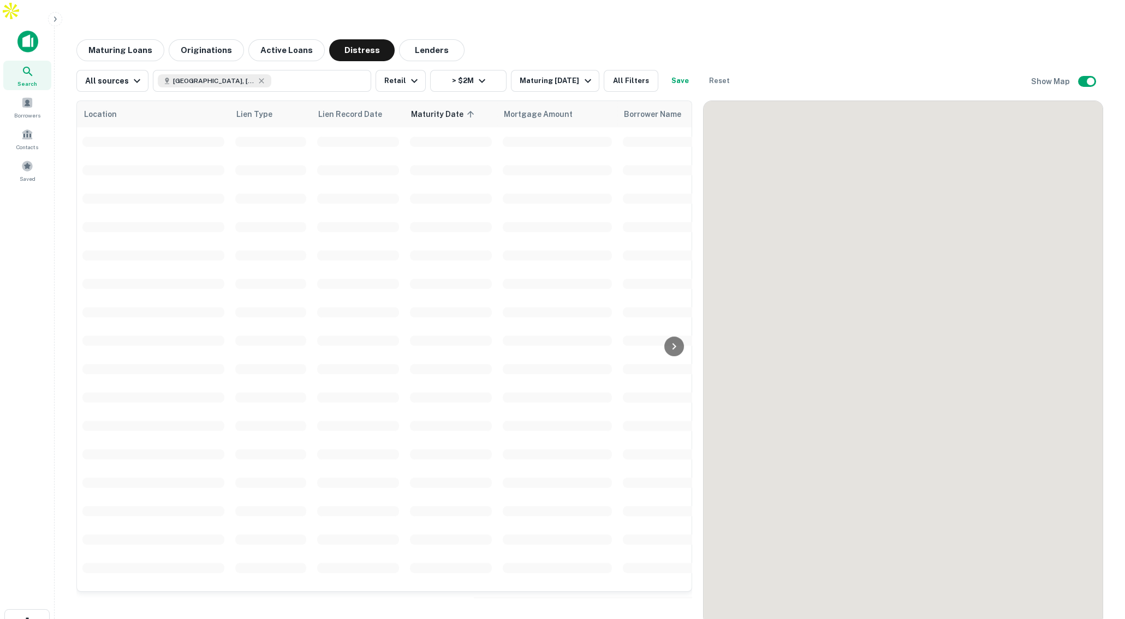
scroll to position [36, 0]
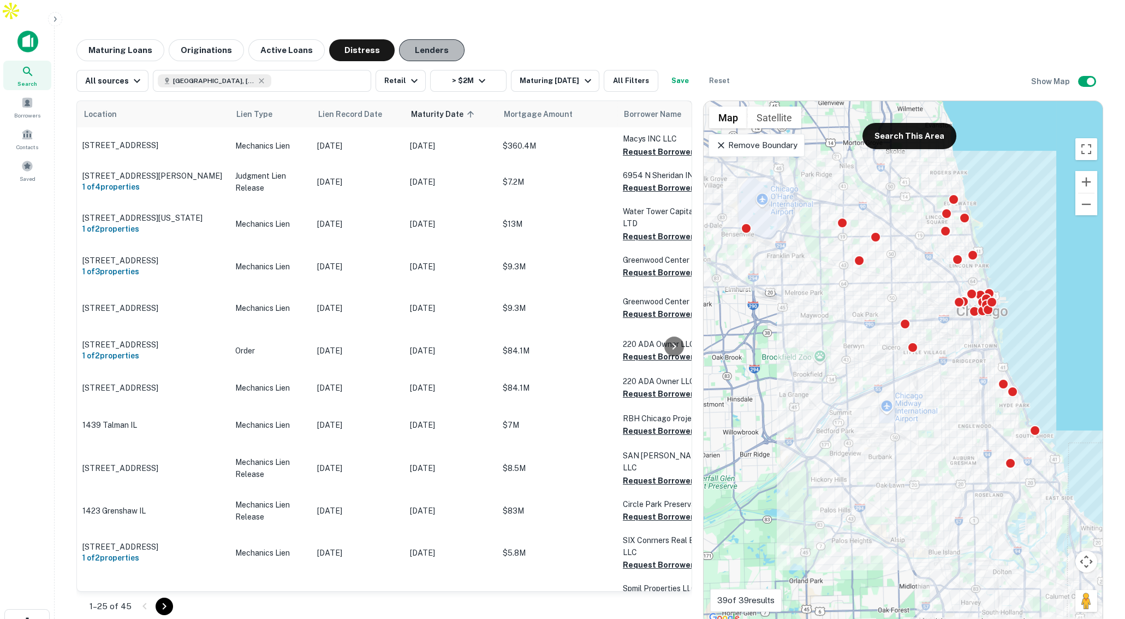
click at [429, 39] on button "Lenders" at bounding box center [432, 50] width 66 height 22
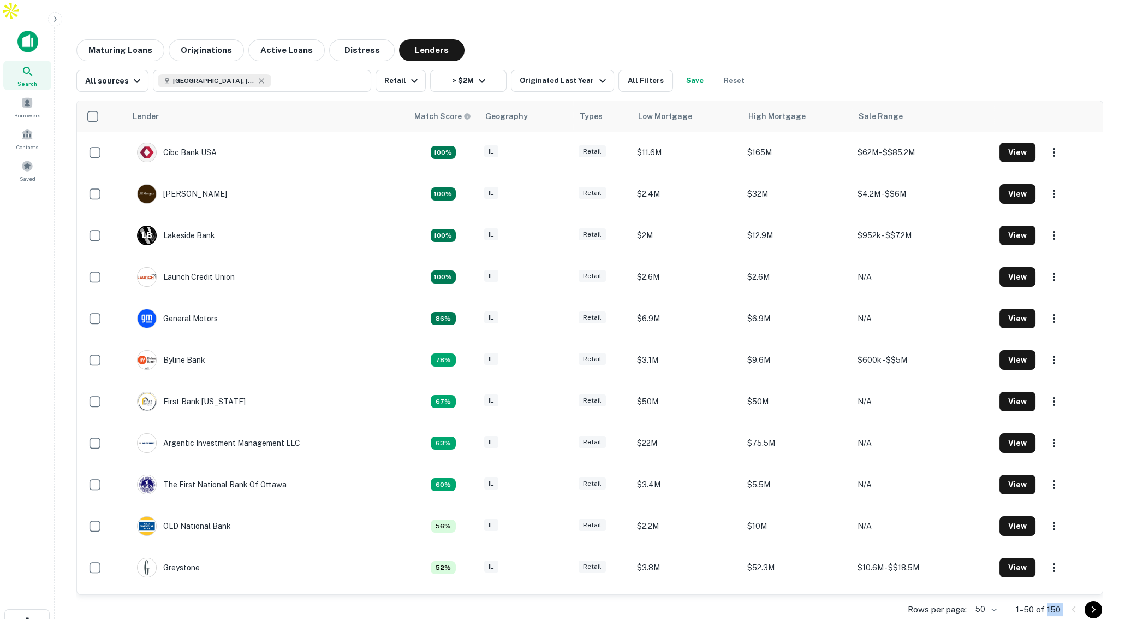
drag, startPoint x: 1048, startPoint y: 586, endPoint x: 1063, endPoint y: 586, distance: 15.3
click at [1063, 595] on div "Rows per page: 50 ** 1–50 of 150" at bounding box center [589, 609] width 1027 height 29
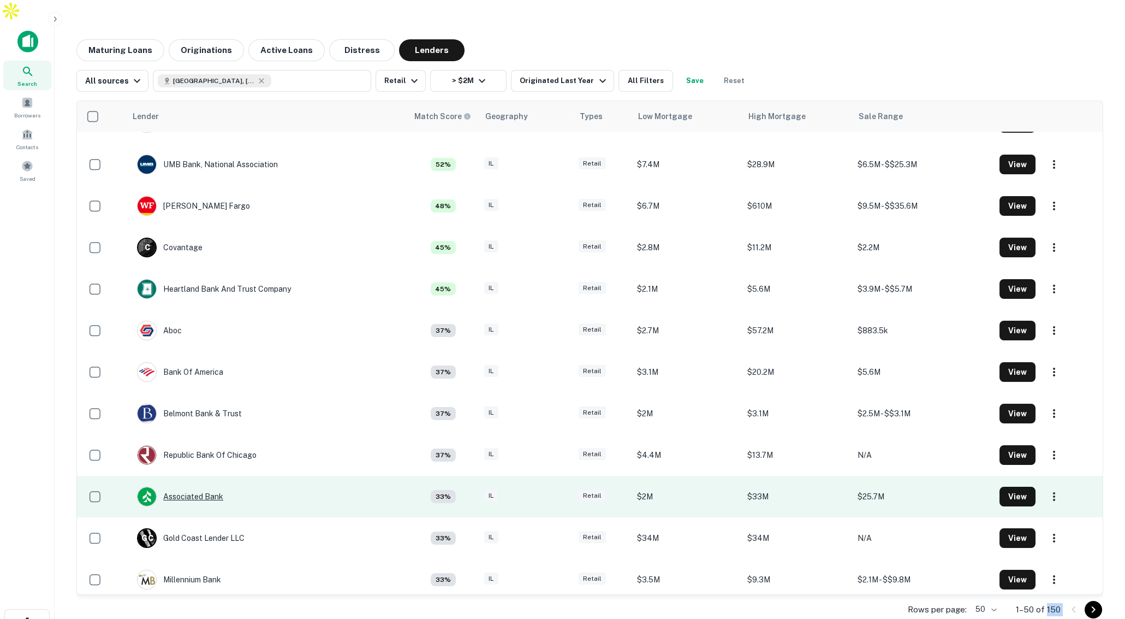
scroll to position [485, 0]
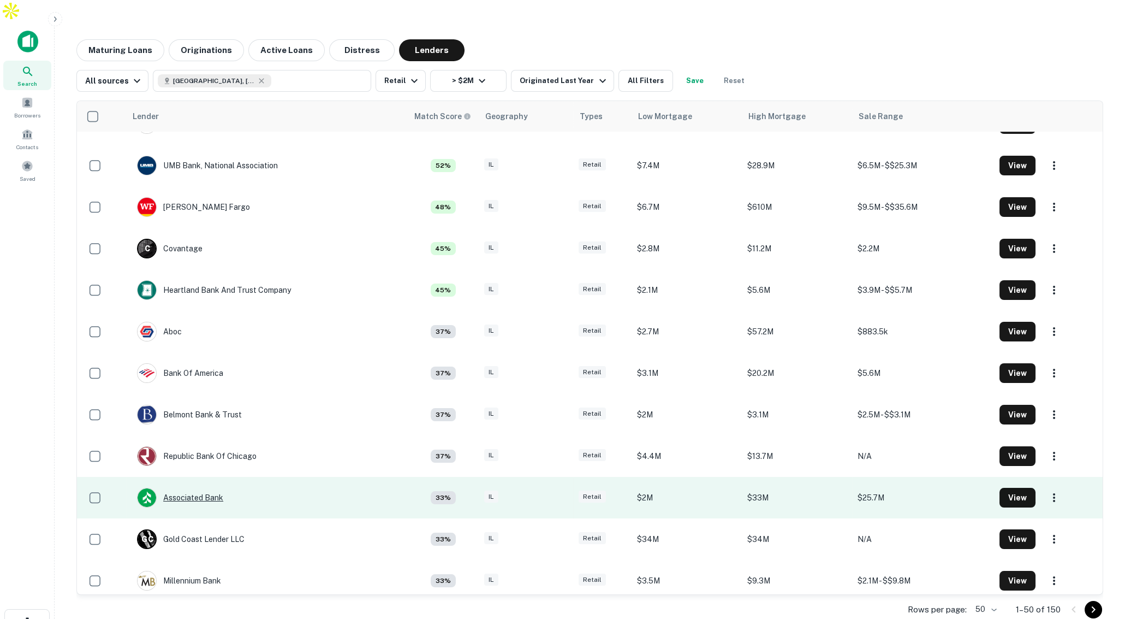
click at [203, 488] on div "Associated Bank" at bounding box center [180, 498] width 86 height 20
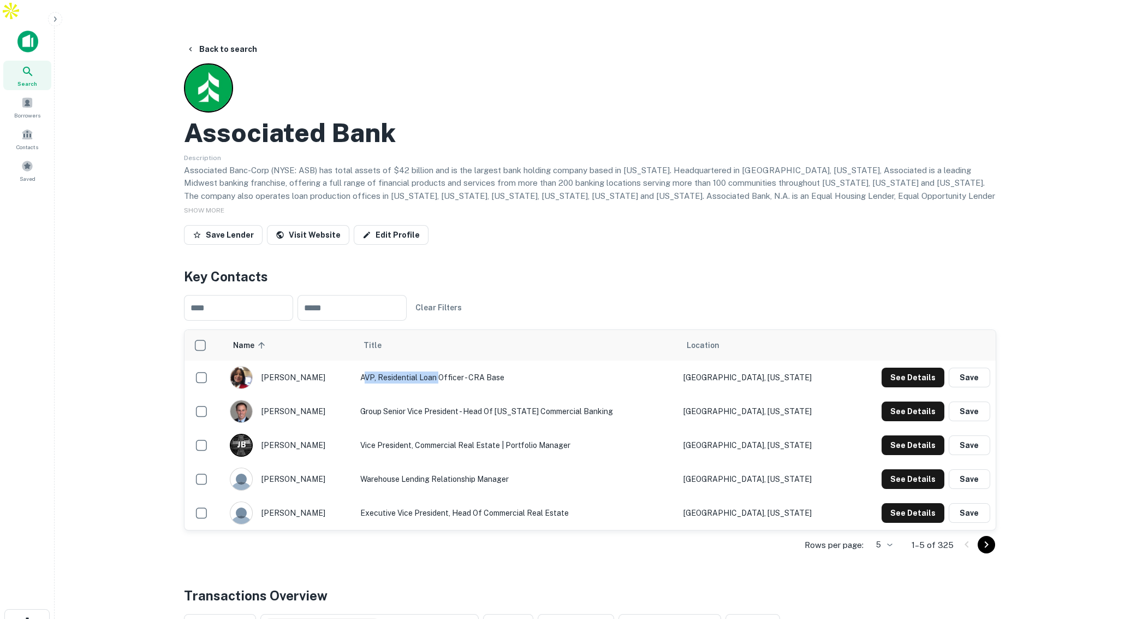
drag, startPoint x: 399, startPoint y: 354, endPoint x: 470, endPoint y: 355, distance: 71.0
click at [470, 360] on td "AVP, Residential Loan Officer - CRA Base" at bounding box center [516, 377] width 323 height 34
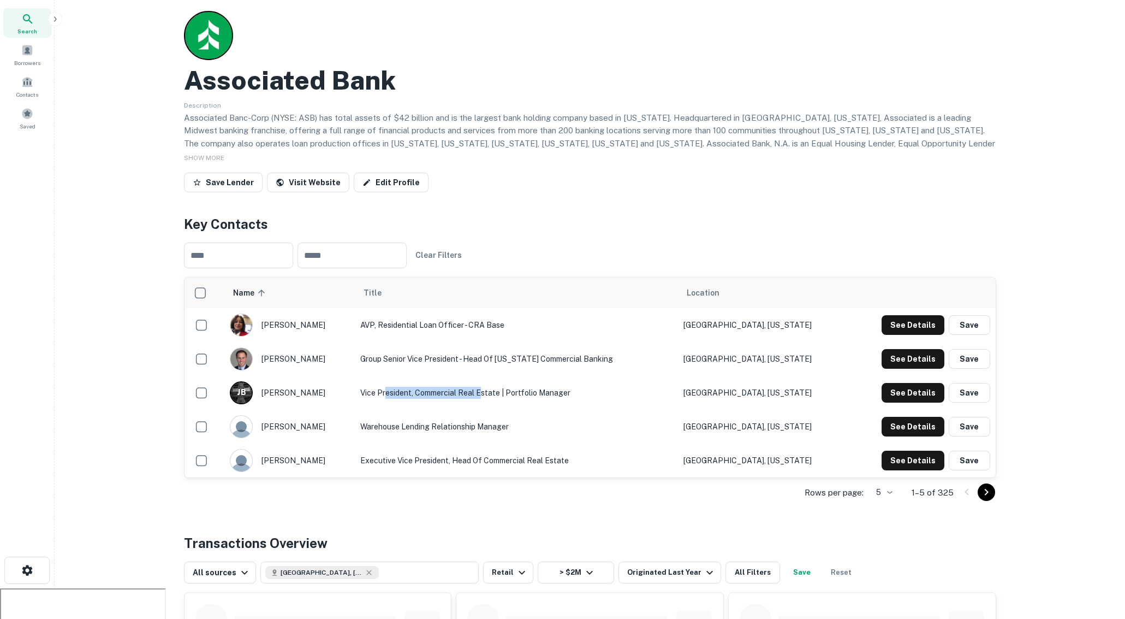
drag, startPoint x: 452, startPoint y: 369, endPoint x: 511, endPoint y: 372, distance: 58.5
click at [511, 376] on td "Vice President, Commercial Real Estate | Portfolio Manager" at bounding box center [516, 393] width 323 height 34
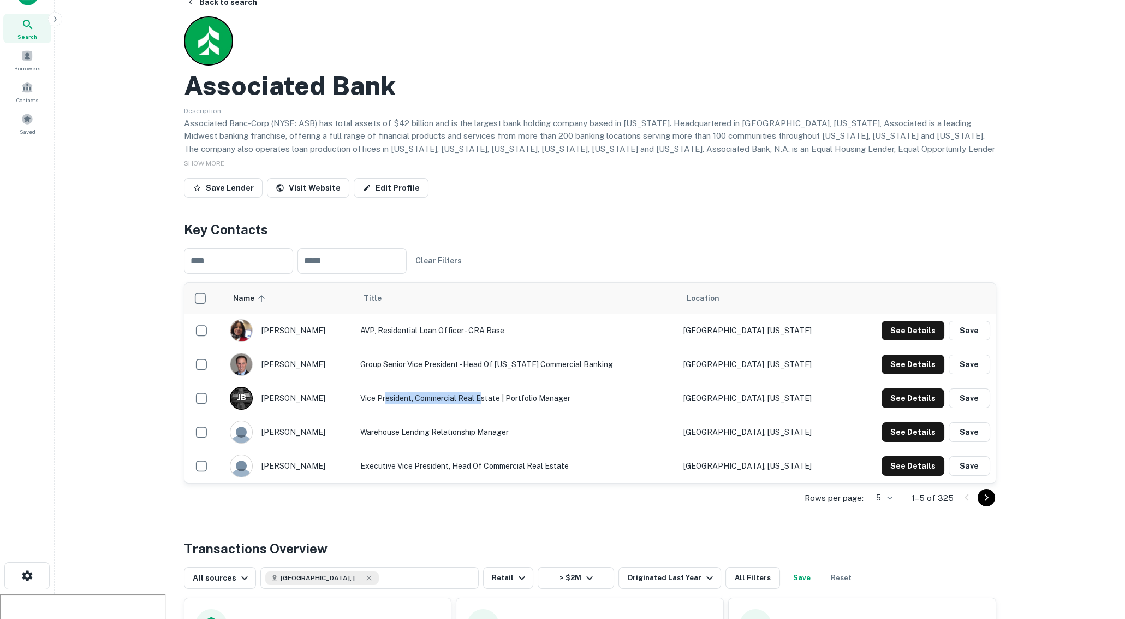
scroll to position [15, 0]
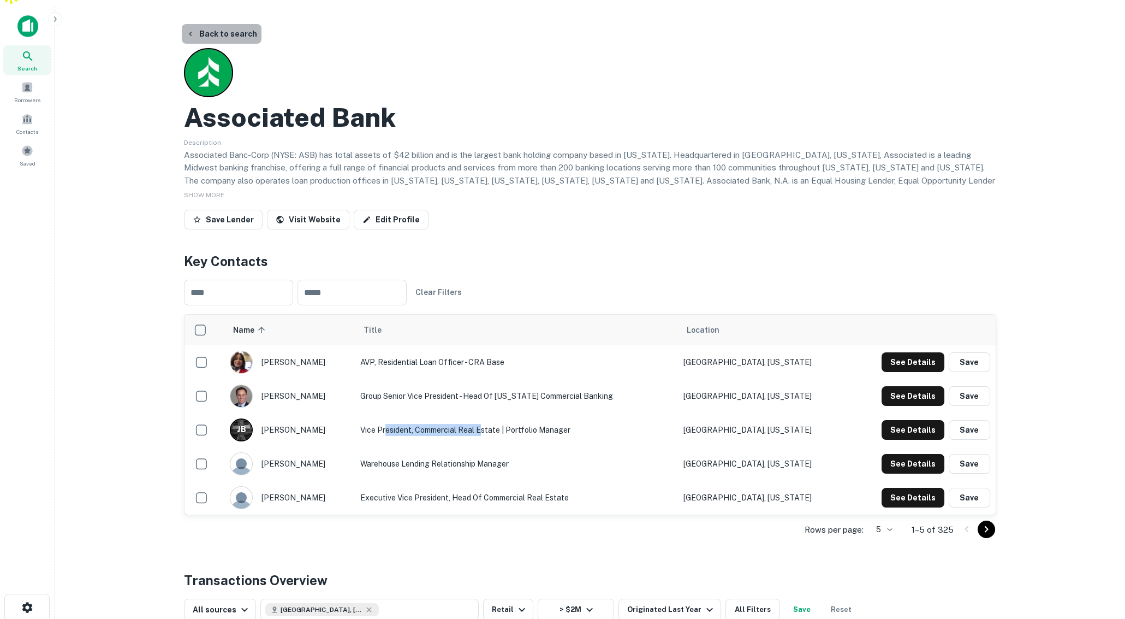
click at [234, 24] on button "Back to search" at bounding box center [222, 34] width 80 height 20
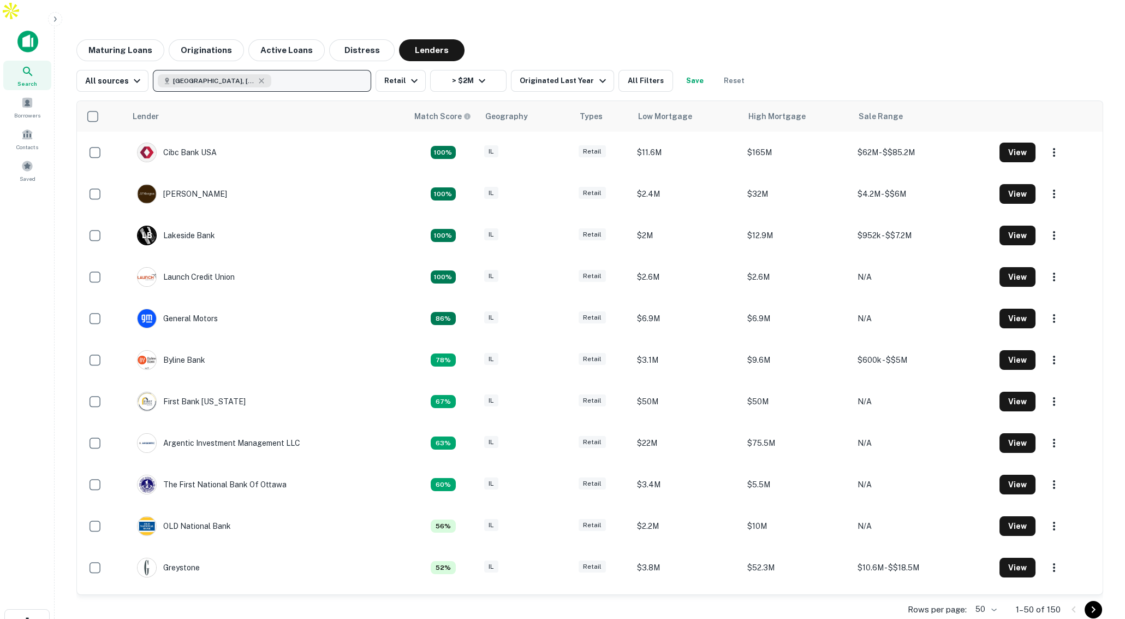
click at [298, 70] on button "Chicago, IL, USA" at bounding box center [262, 81] width 218 height 22
click at [242, 117] on input "text" at bounding box center [259, 116] width 217 height 31
click at [770, 39] on div "Maturing Loans Originations Active Loans Distress Lenders" at bounding box center [589, 50] width 1027 height 22
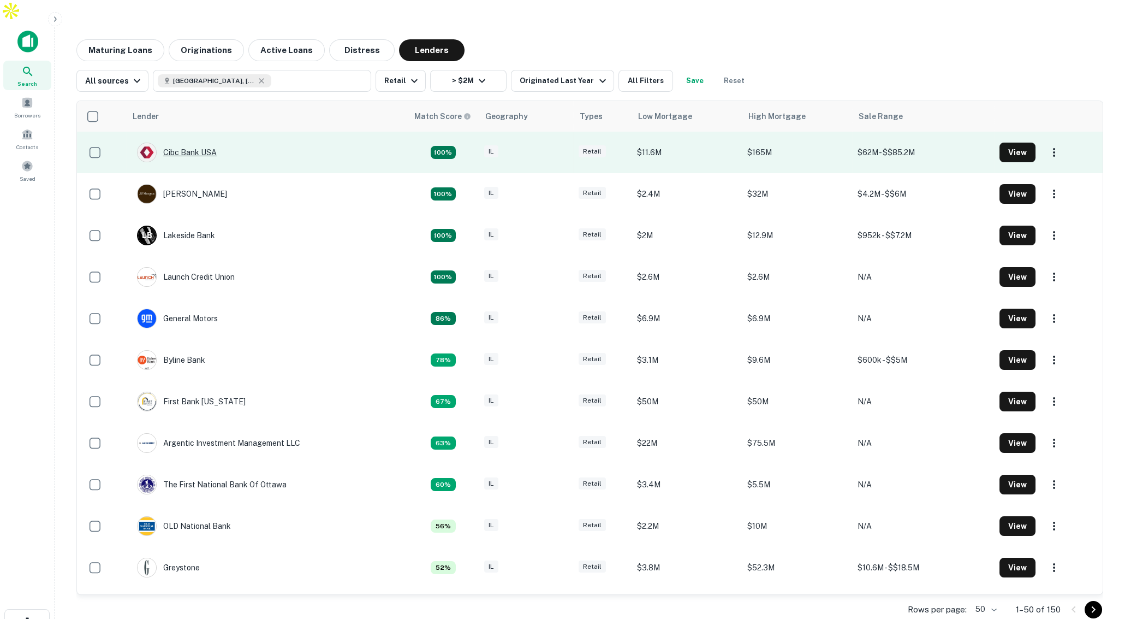
click at [188, 143] on div "Cibc Bank USA" at bounding box center [177, 153] width 80 height 20
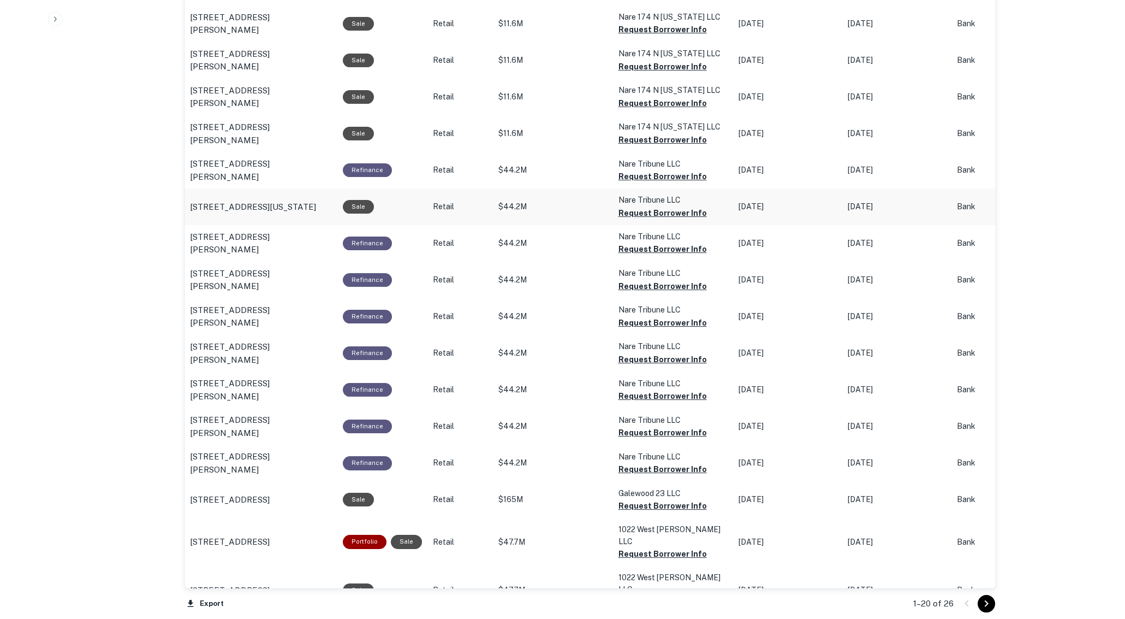
scroll to position [841, 0]
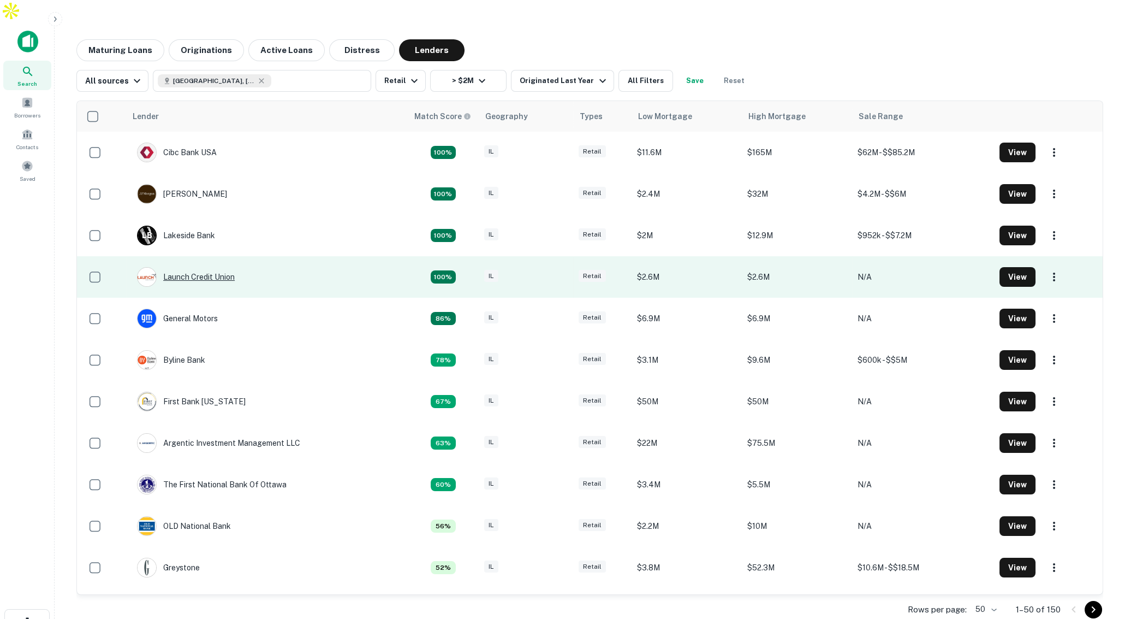
click at [202, 267] on div "Launch Credit Union" at bounding box center [186, 277] width 98 height 20
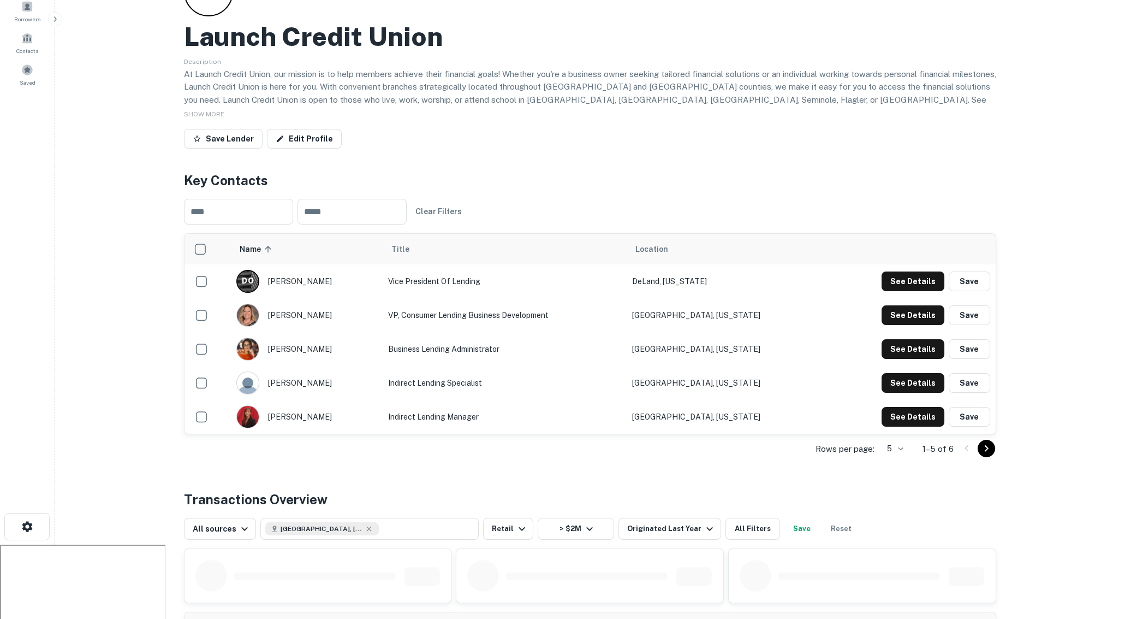
scroll to position [99, 0]
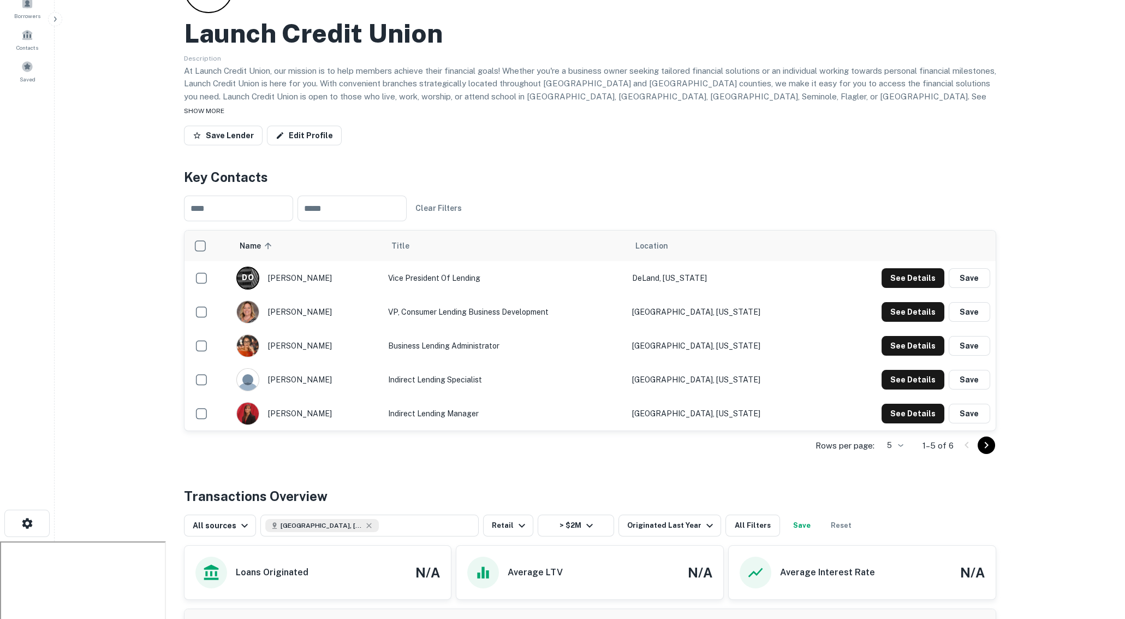
click at [197, 107] on span "SHOW MORE" at bounding box center [204, 111] width 40 height 8
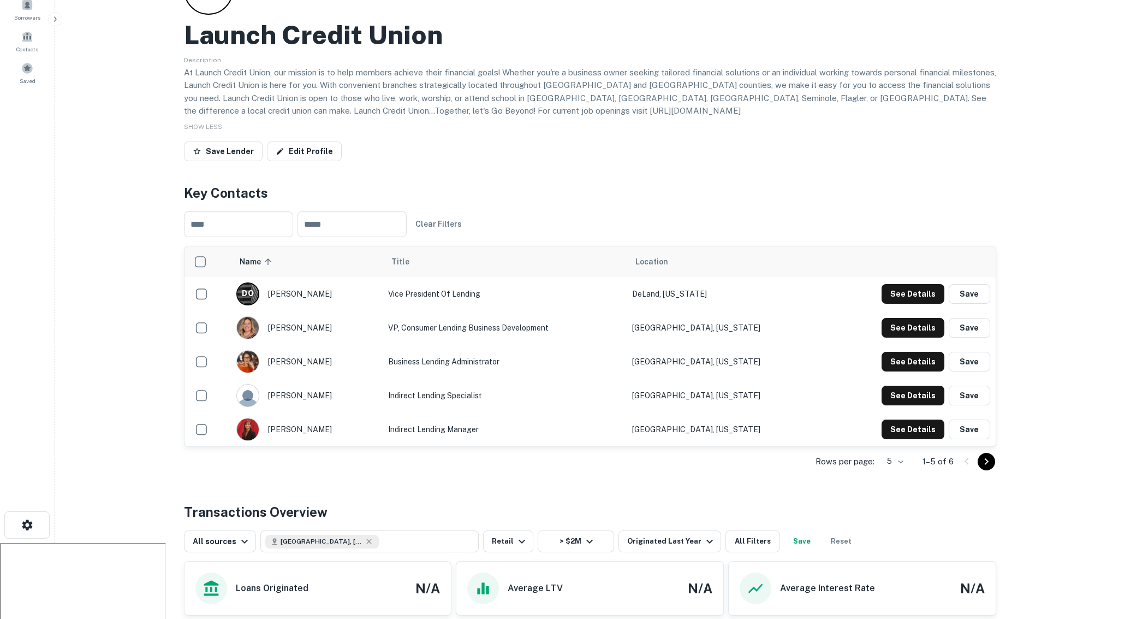
scroll to position [0, 0]
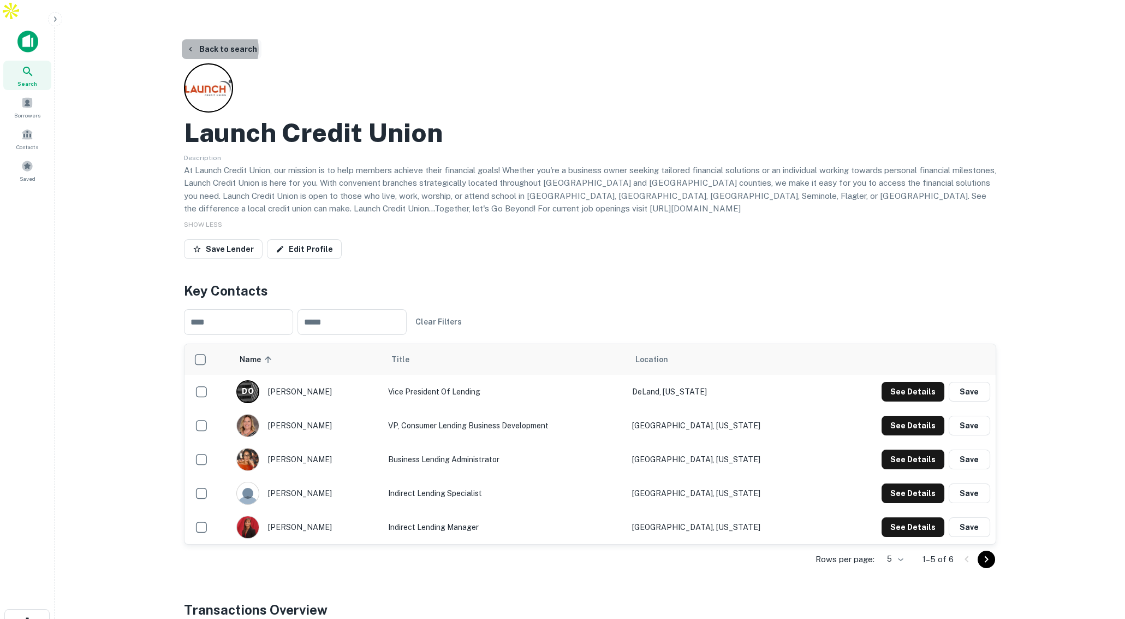
click at [216, 39] on button "Back to search" at bounding box center [222, 49] width 80 height 20
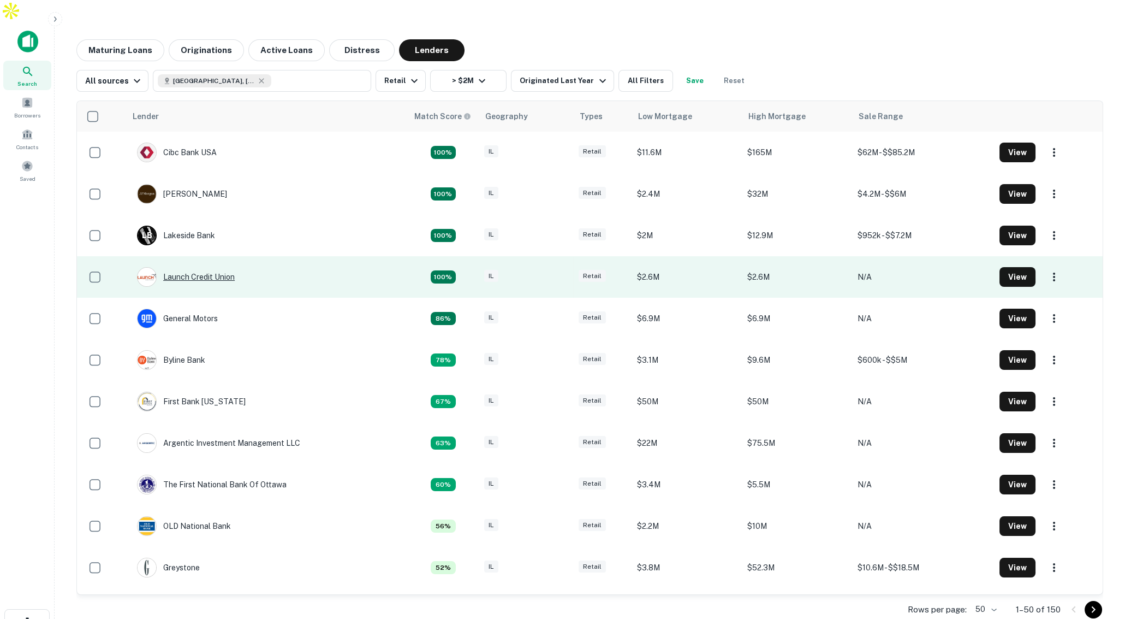
click at [206, 267] on div "Launch Credit Union" at bounding box center [186, 277] width 98 height 20
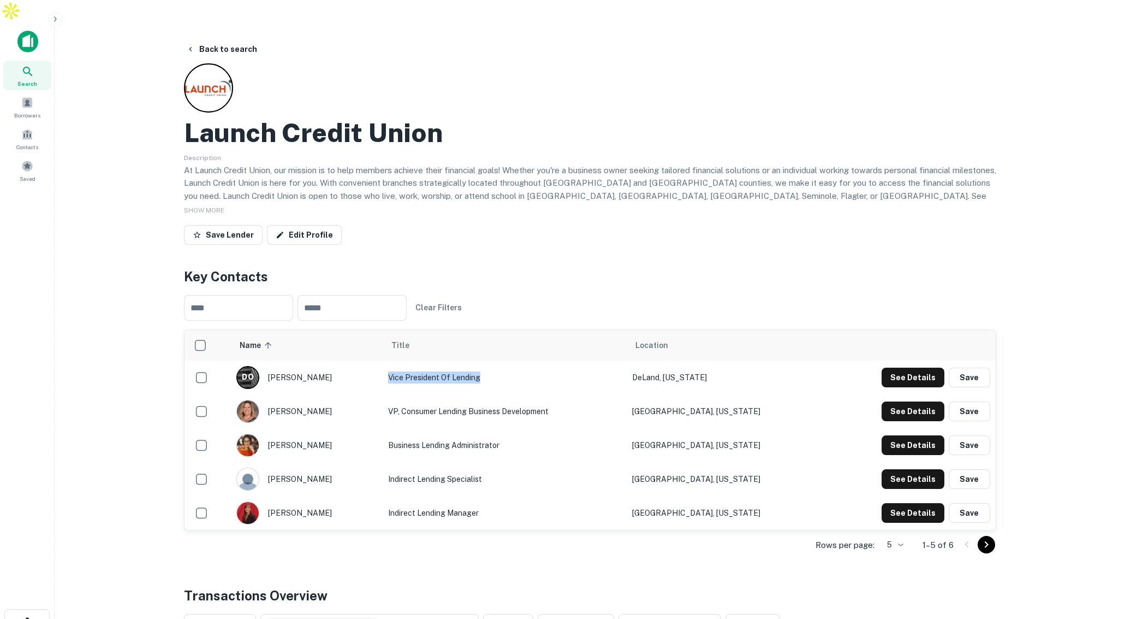
drag, startPoint x: 410, startPoint y: 355, endPoint x: 511, endPoint y: 358, distance: 100.5
click at [511, 360] on td "Vice President of Lending" at bounding box center [505, 377] width 244 height 34
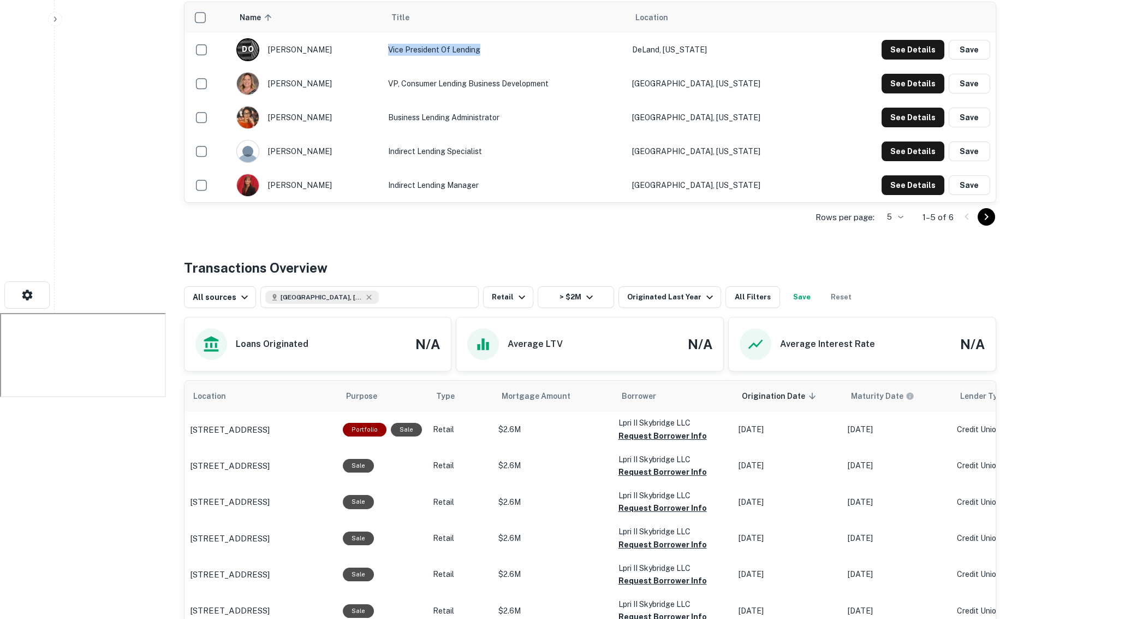
scroll to position [327, 0]
click at [658, 430] on button "Request Borrower Info" at bounding box center [663, 436] width 88 height 13
click at [657, 466] on button "Request Borrower Info" at bounding box center [663, 472] width 88 height 13
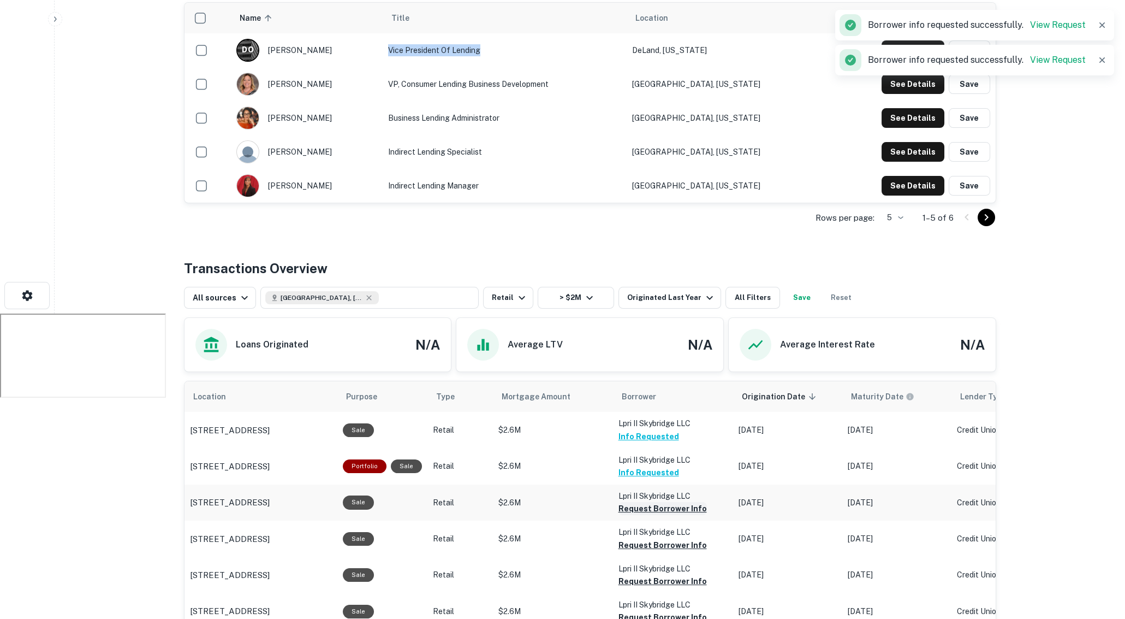
click at [647, 502] on button "Request Borrower Info" at bounding box center [663, 508] width 88 height 13
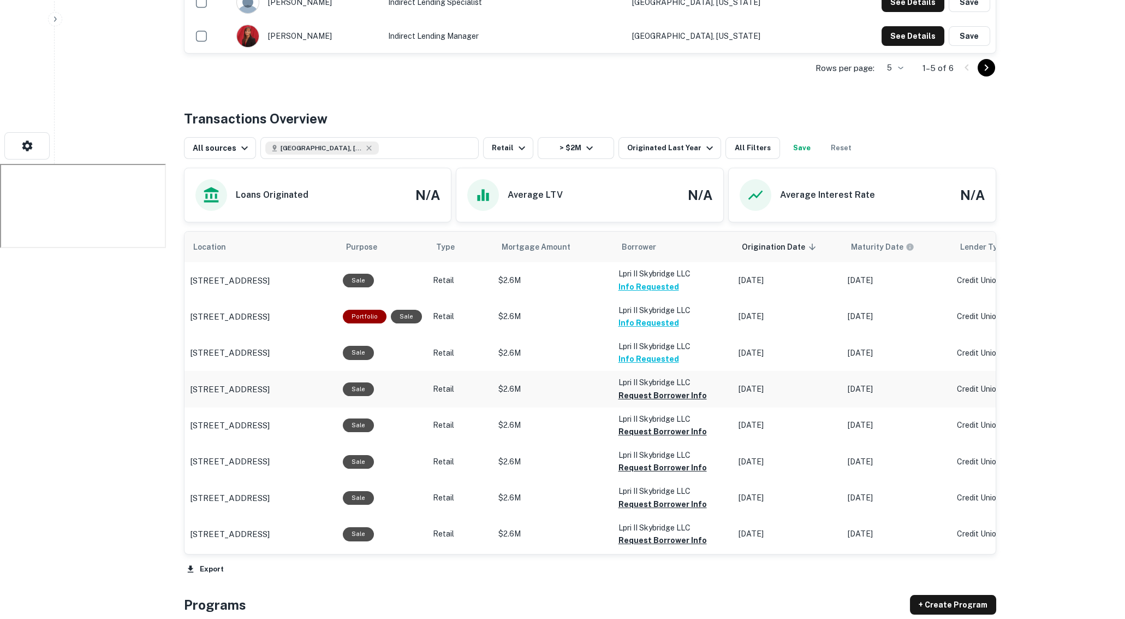
scroll to position [500, 0]
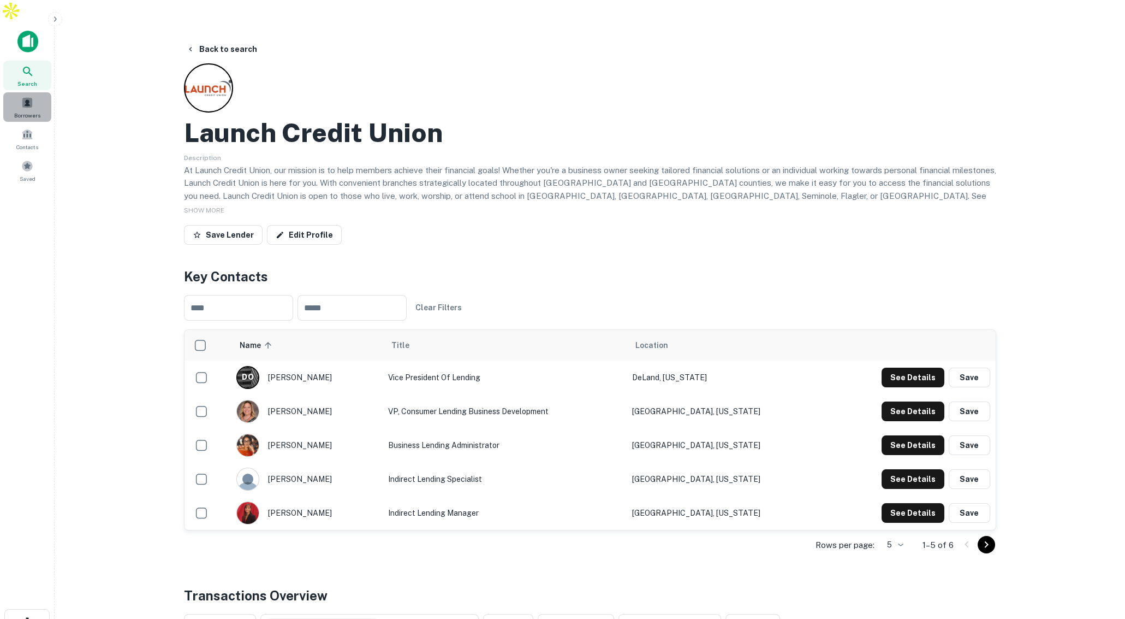
click at [25, 97] on span at bounding box center [27, 103] width 12 height 12
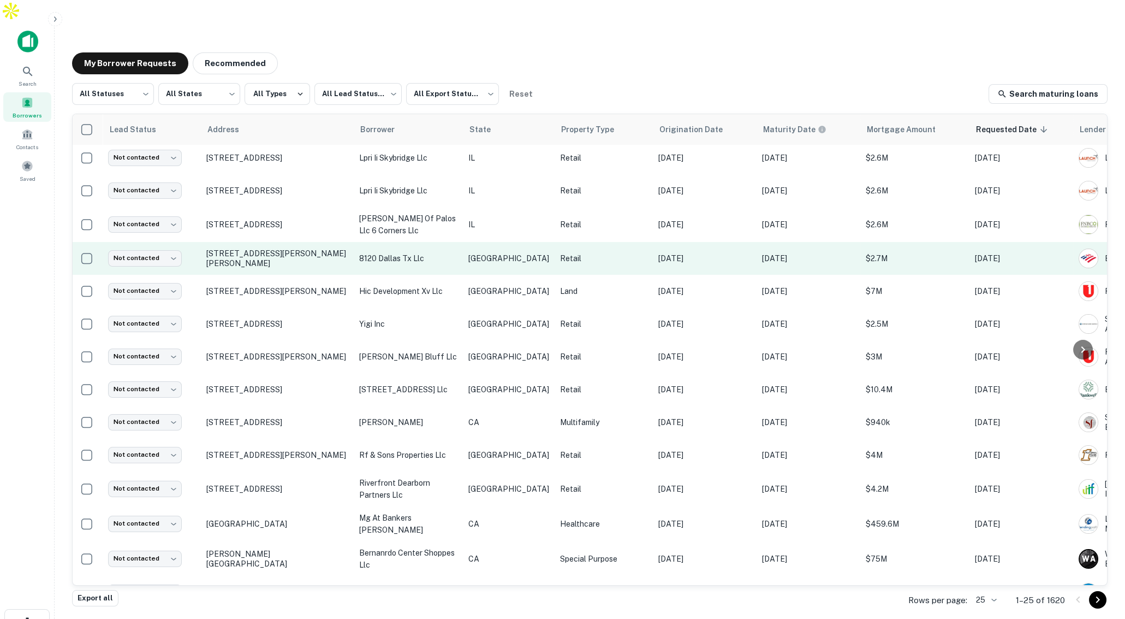
scroll to position [36, 0]
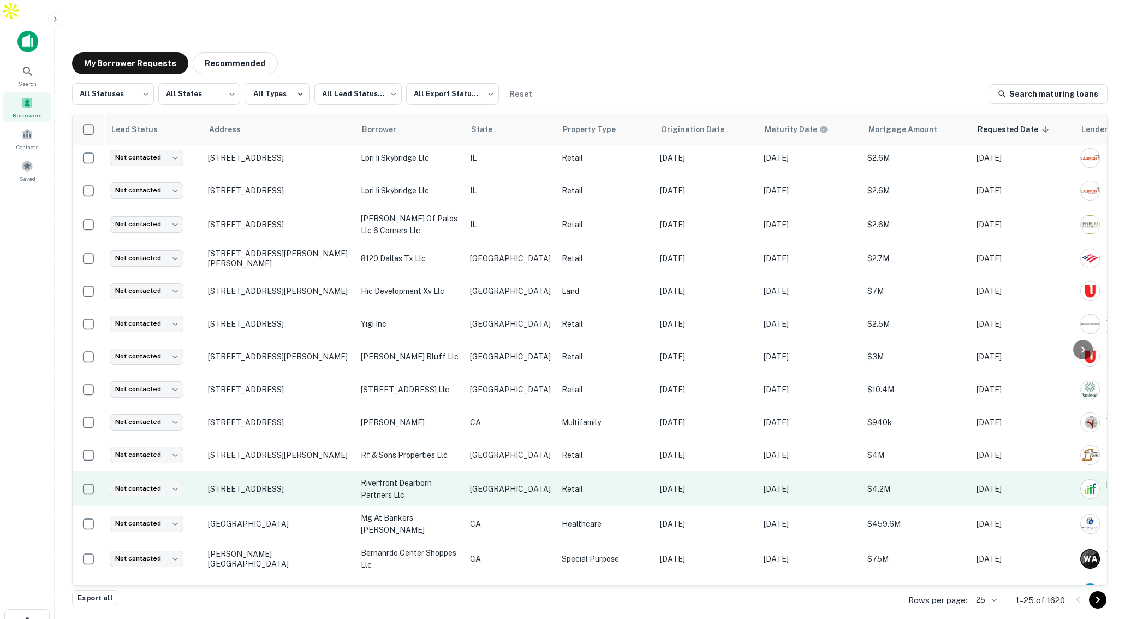
click at [486, 483] on p "[GEOGRAPHIC_DATA]" at bounding box center [510, 489] width 81 height 12
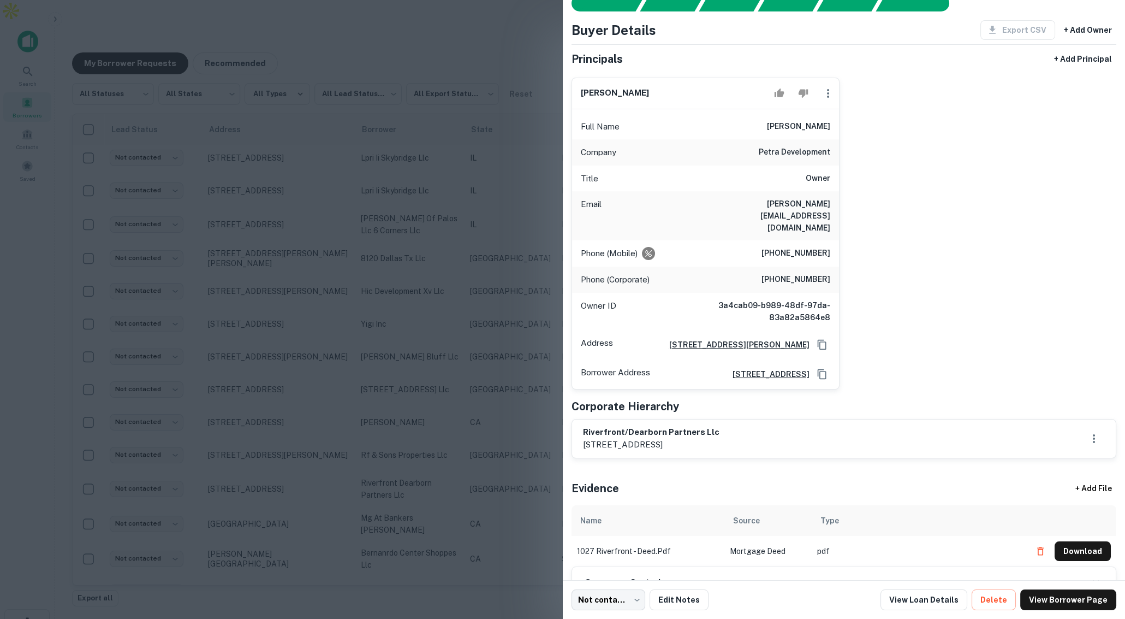
scroll to position [60, 0]
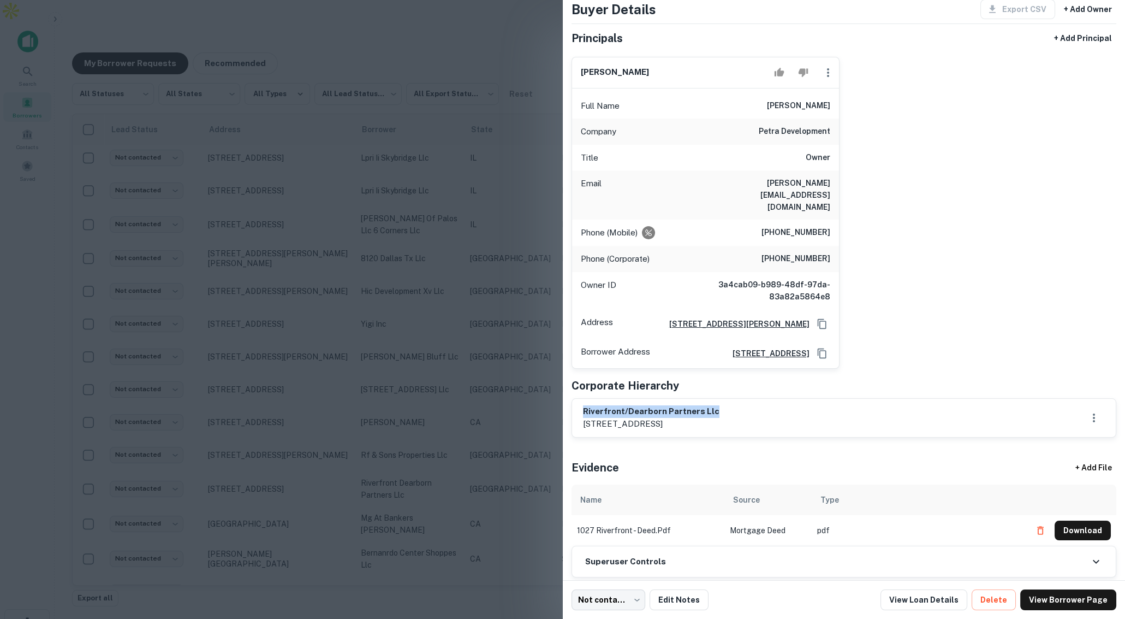
drag, startPoint x: 612, startPoint y: 396, endPoint x: 735, endPoint y: 405, distance: 123.7
click at [719, 401] on div "riverfront/dearborn partners llc [STREET_ADDRESS]" at bounding box center [844, 418] width 544 height 38
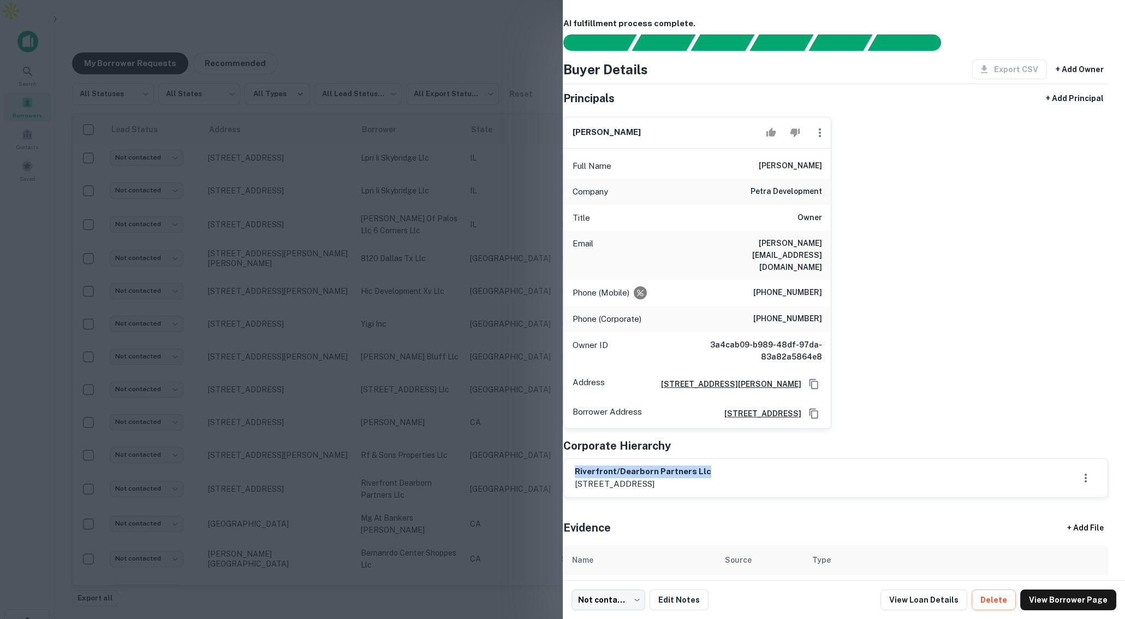
scroll to position [0, 7]
click at [454, 307] on div at bounding box center [562, 309] width 1125 height 619
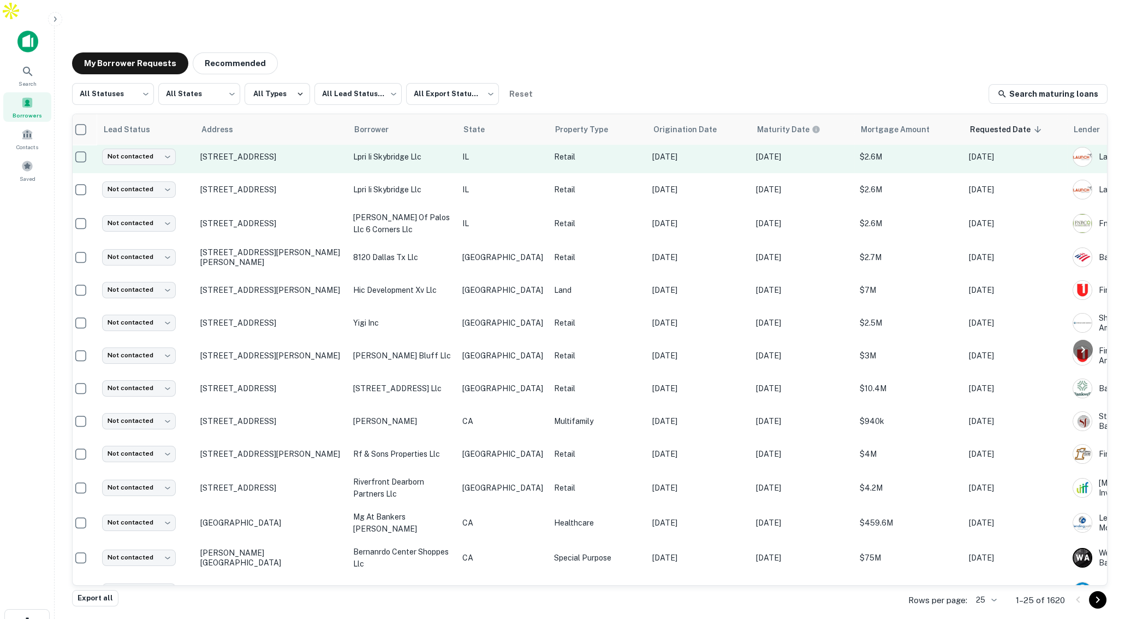
scroll to position [37, 0]
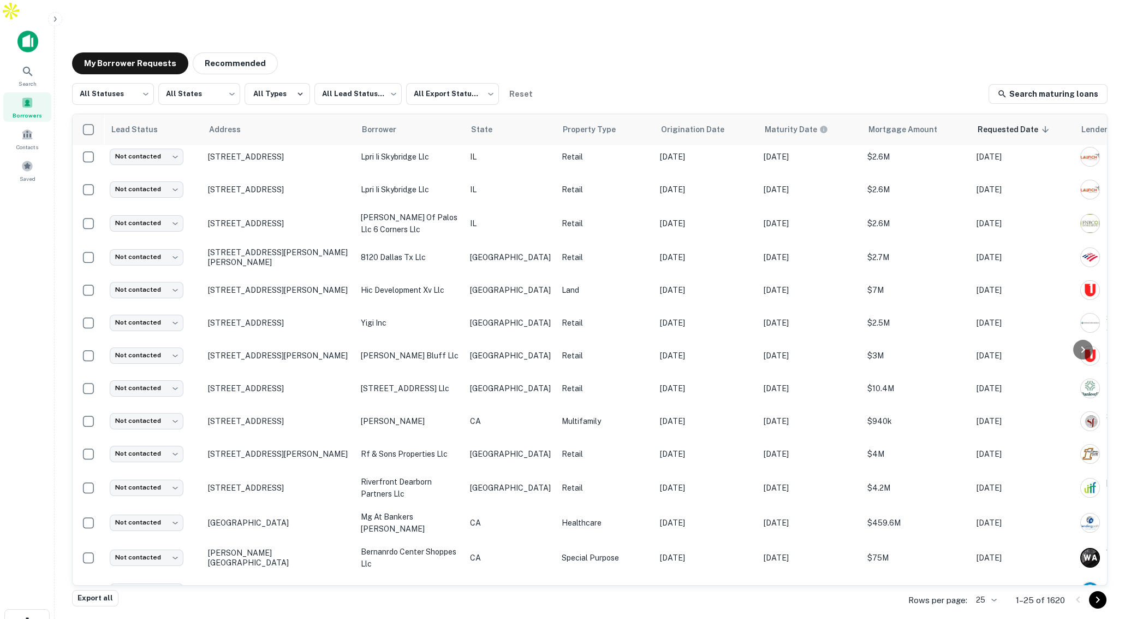
click at [1079, 134] on div at bounding box center [1083, 349] width 35 height 471
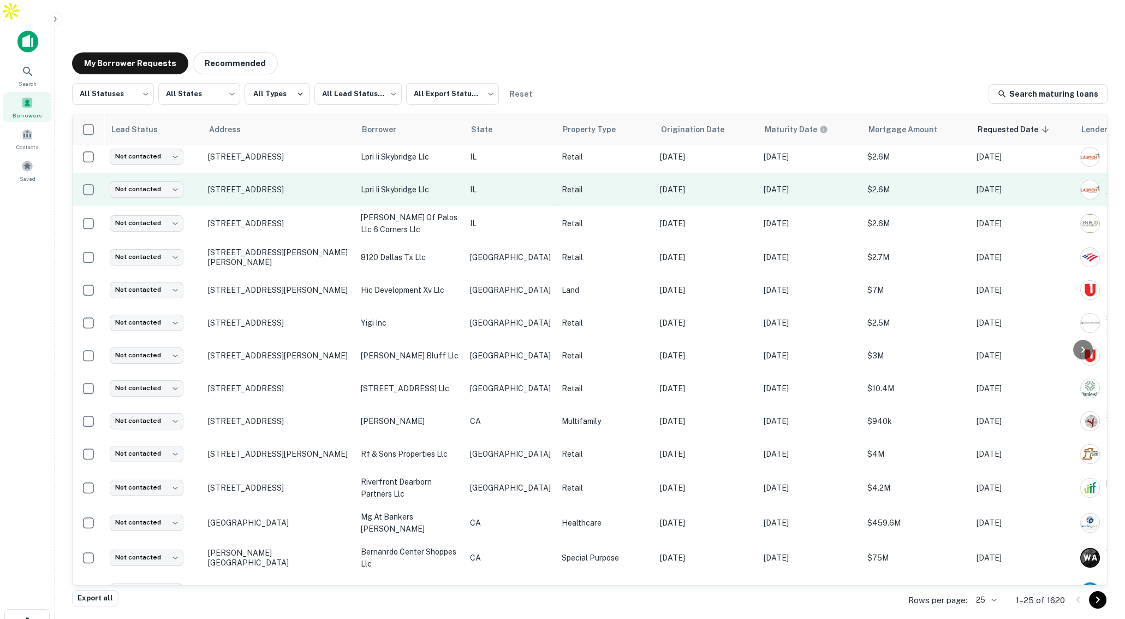
click at [1081, 180] on img at bounding box center [1090, 189] width 19 height 19
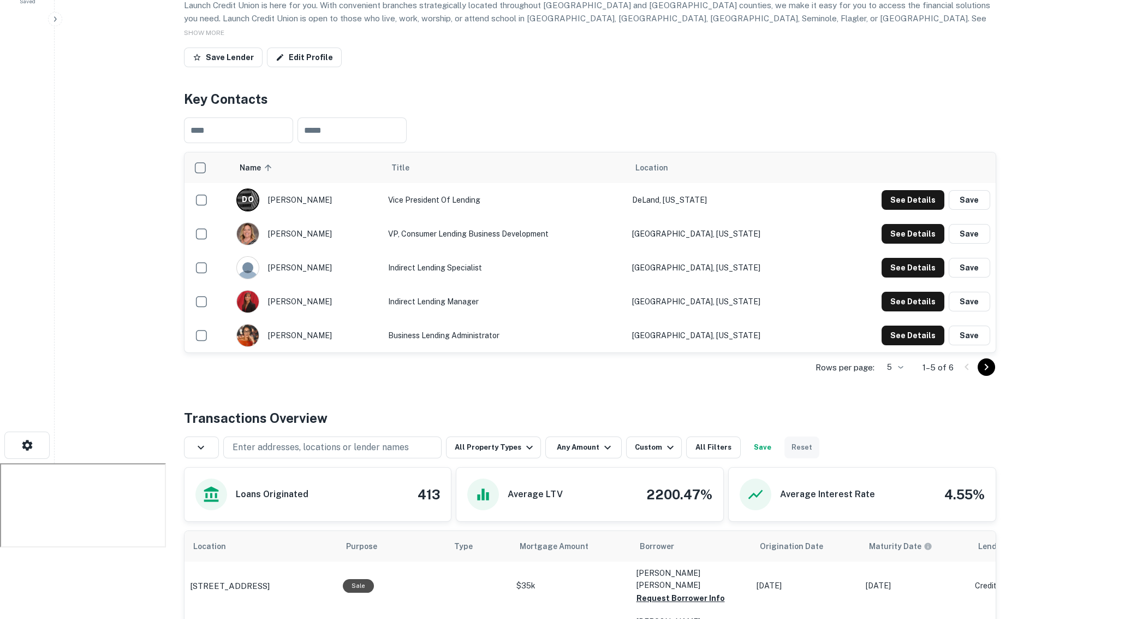
click at [801, 436] on button "Reset" at bounding box center [802, 447] width 35 height 22
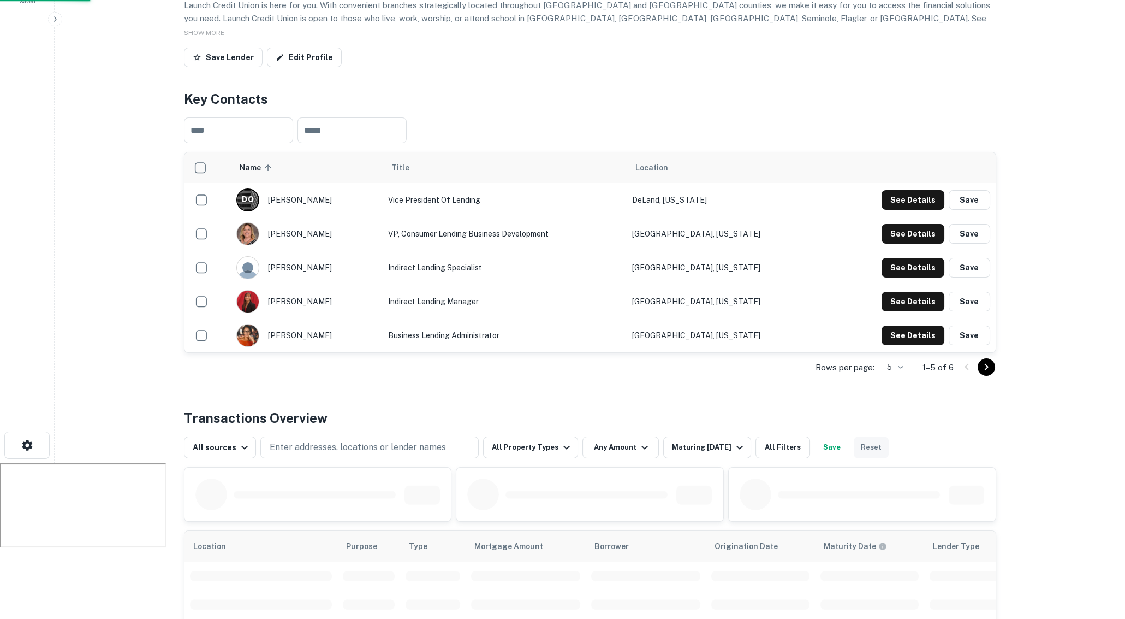
scroll to position [179, 0]
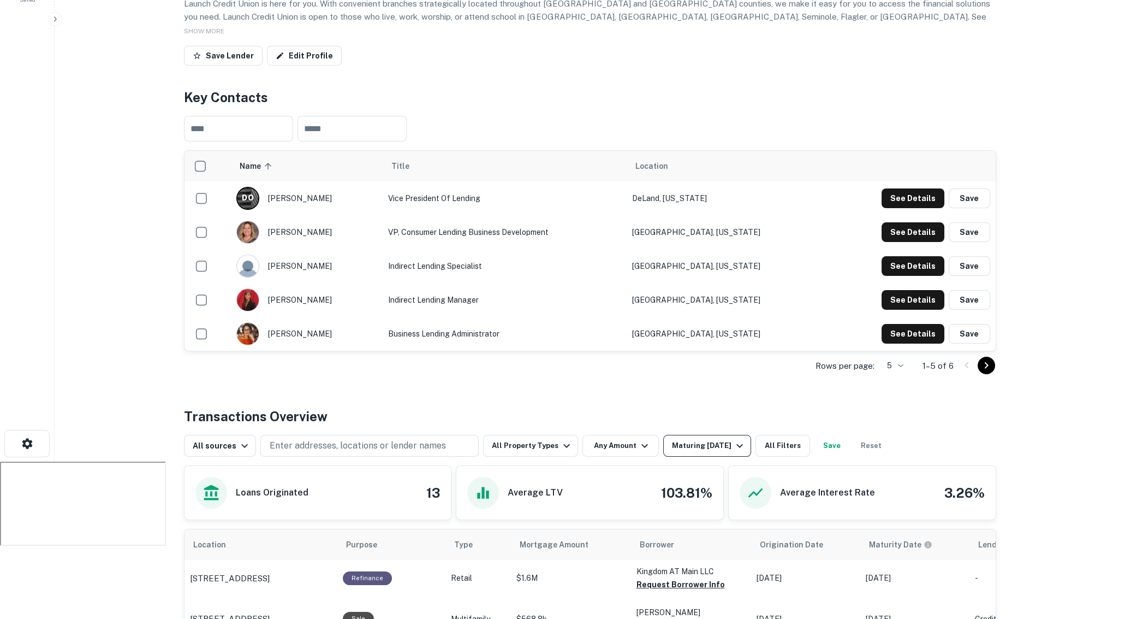
click at [703, 439] on div "Maturing [DATE]" at bounding box center [709, 445] width 74 height 13
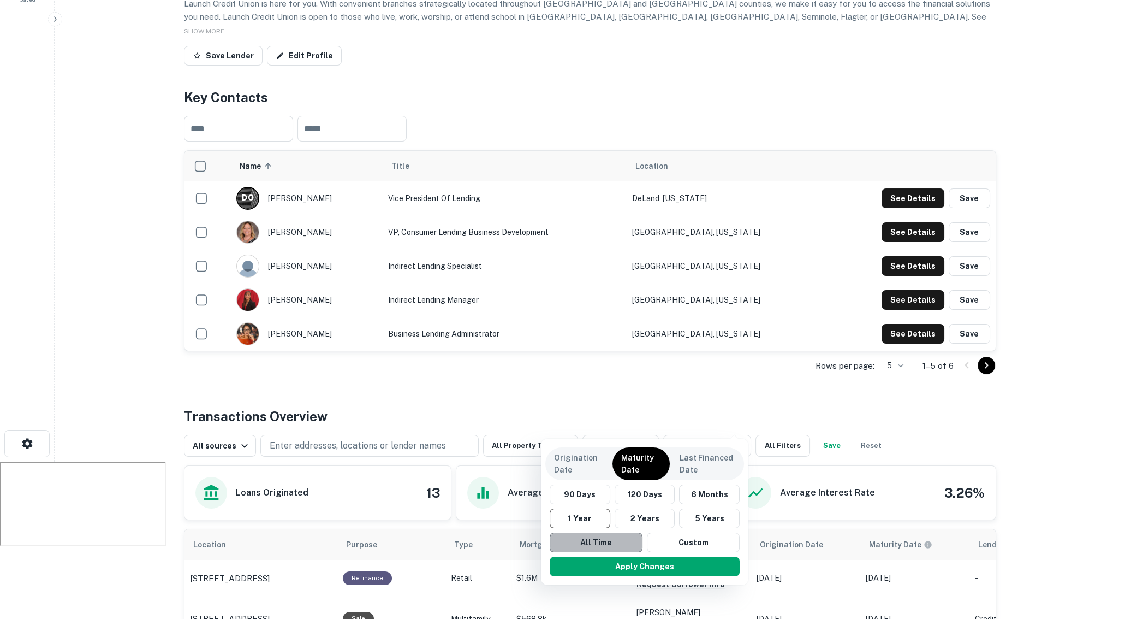
click at [587, 537] on button "All Time" at bounding box center [596, 542] width 93 height 20
click at [645, 563] on button "Apply Changes" at bounding box center [645, 566] width 190 height 20
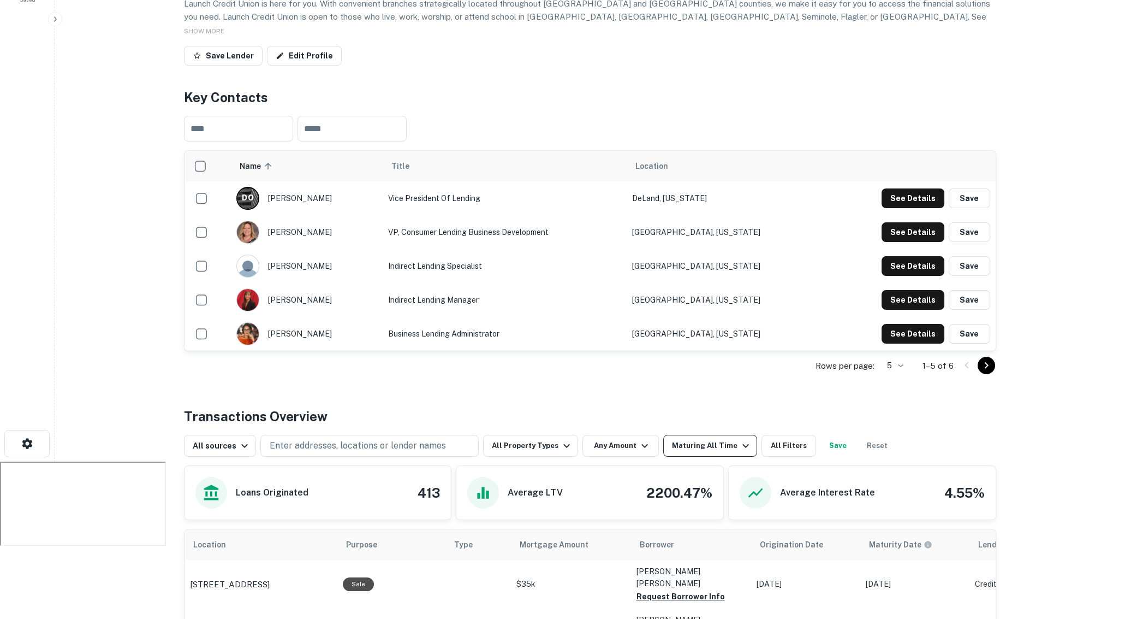
click at [708, 439] on div "Maturing All Time" at bounding box center [712, 445] width 80 height 13
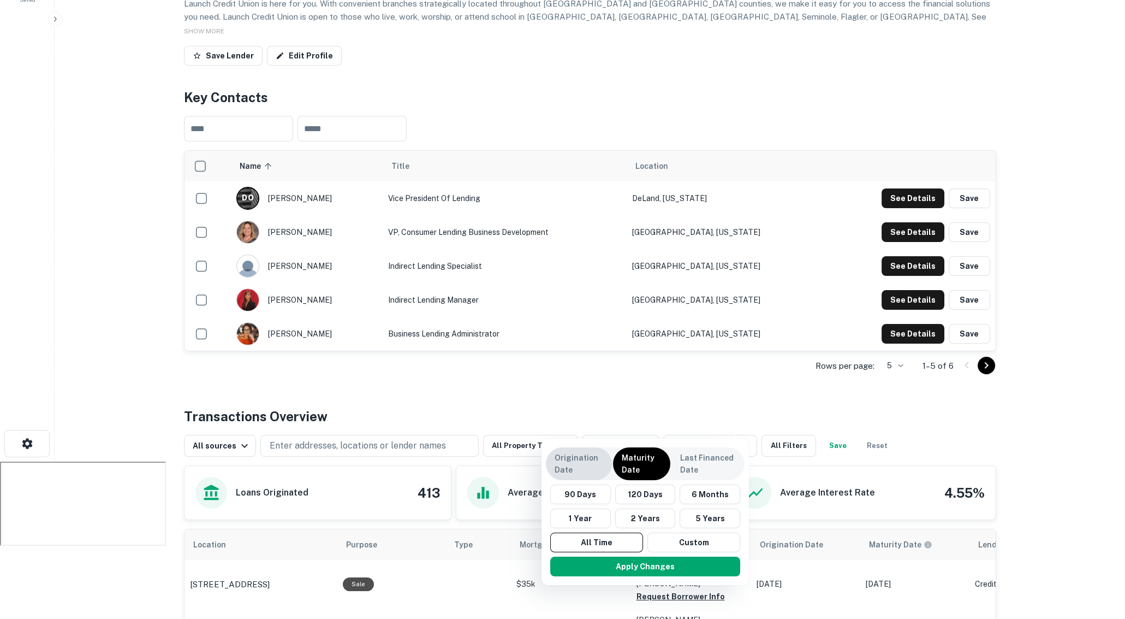
click at [573, 463] on p "Origination Date" at bounding box center [579, 464] width 49 height 24
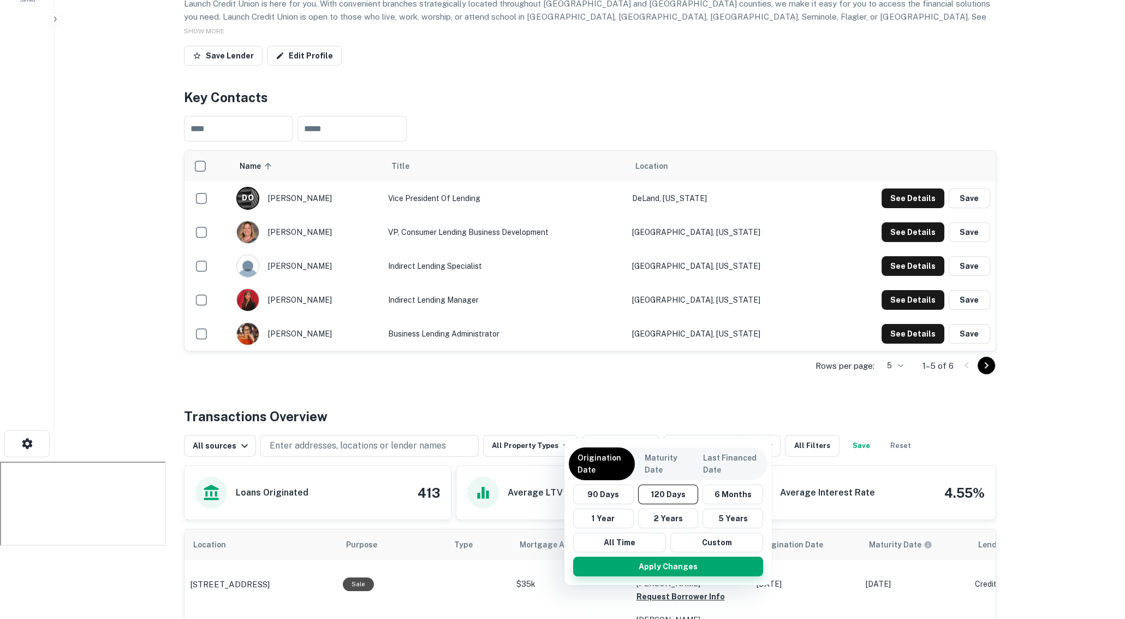
click at [623, 565] on button "Apply Changes" at bounding box center [668, 566] width 190 height 20
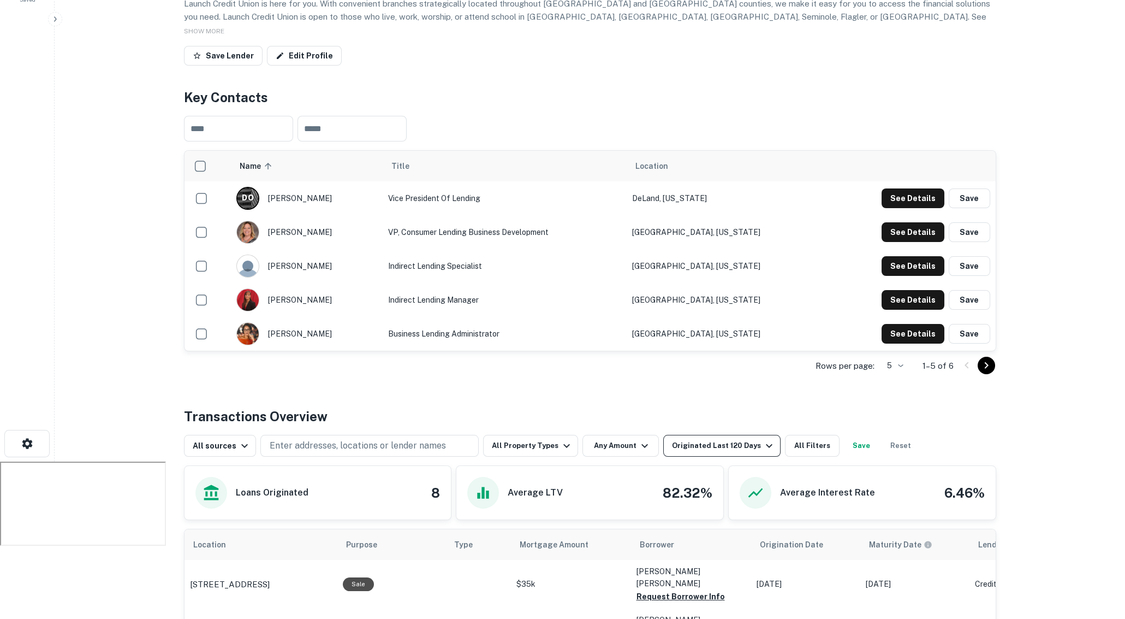
click at [728, 439] on div "Originated Last 120 Days" at bounding box center [724, 445] width 104 height 13
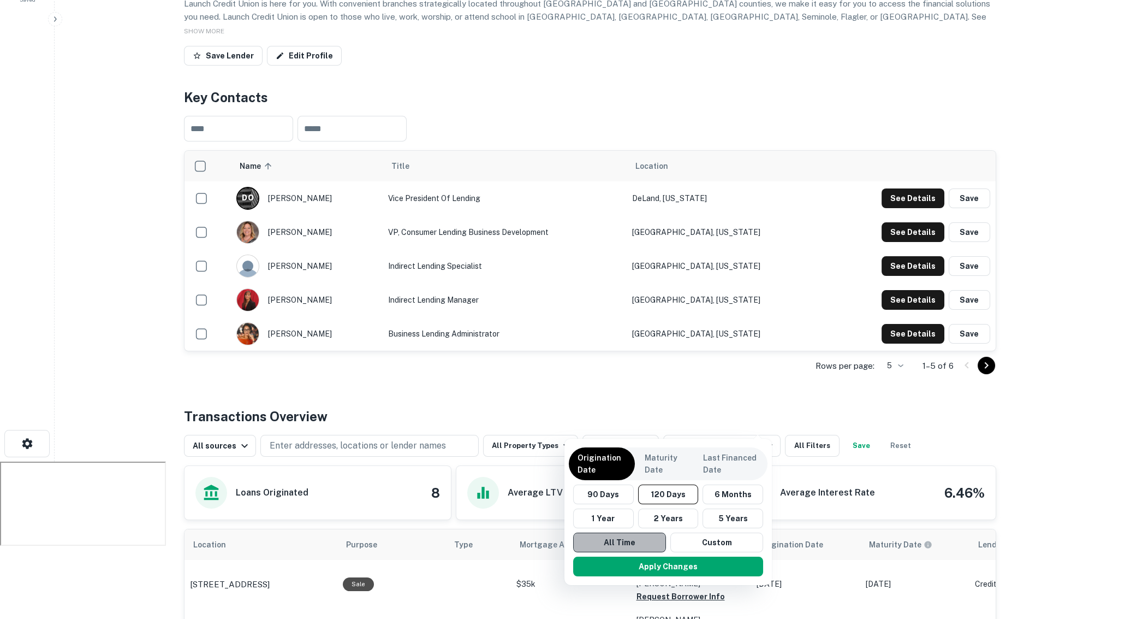
click at [618, 542] on button "All Time" at bounding box center [619, 542] width 93 height 20
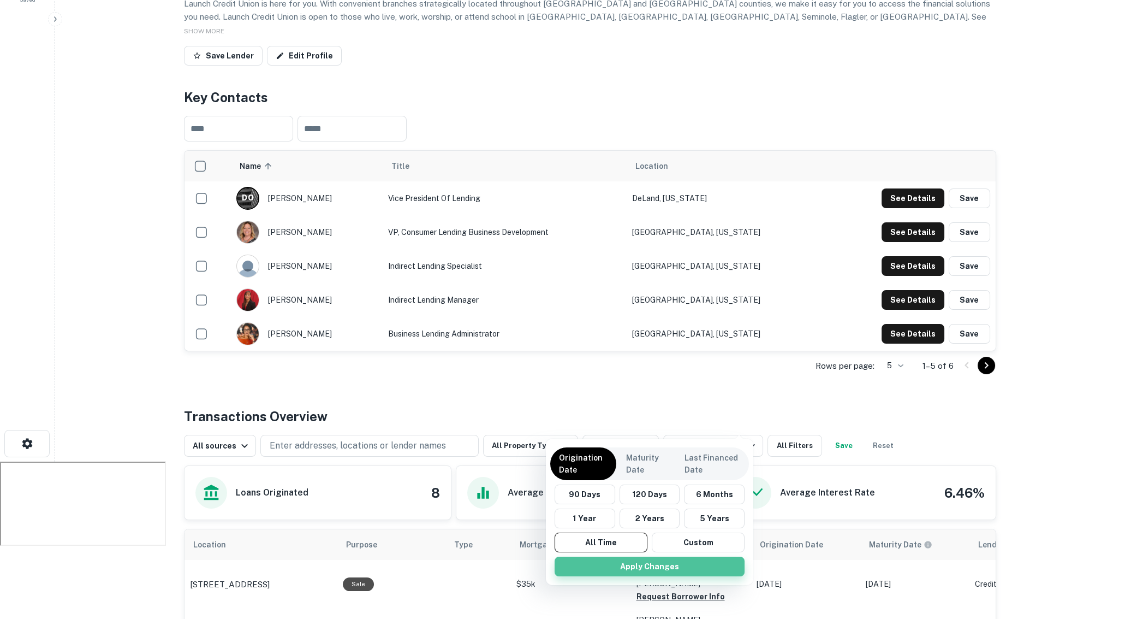
click at [623, 571] on button "Apply Changes" at bounding box center [650, 566] width 190 height 20
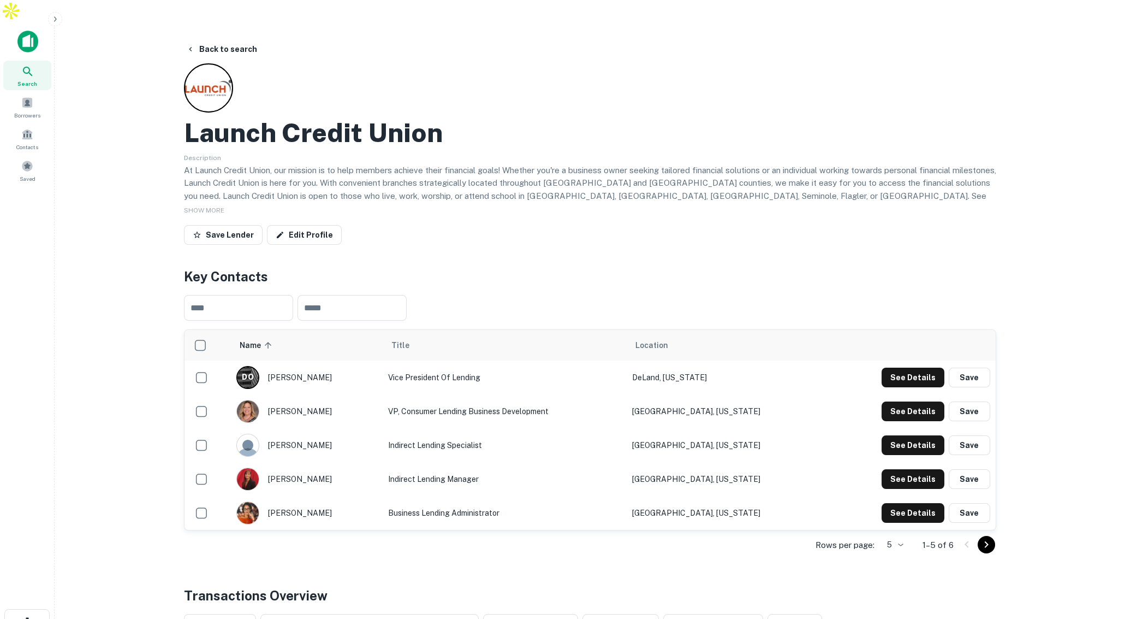
scroll to position [2, 0]
